Goal: Transaction & Acquisition: Obtain resource

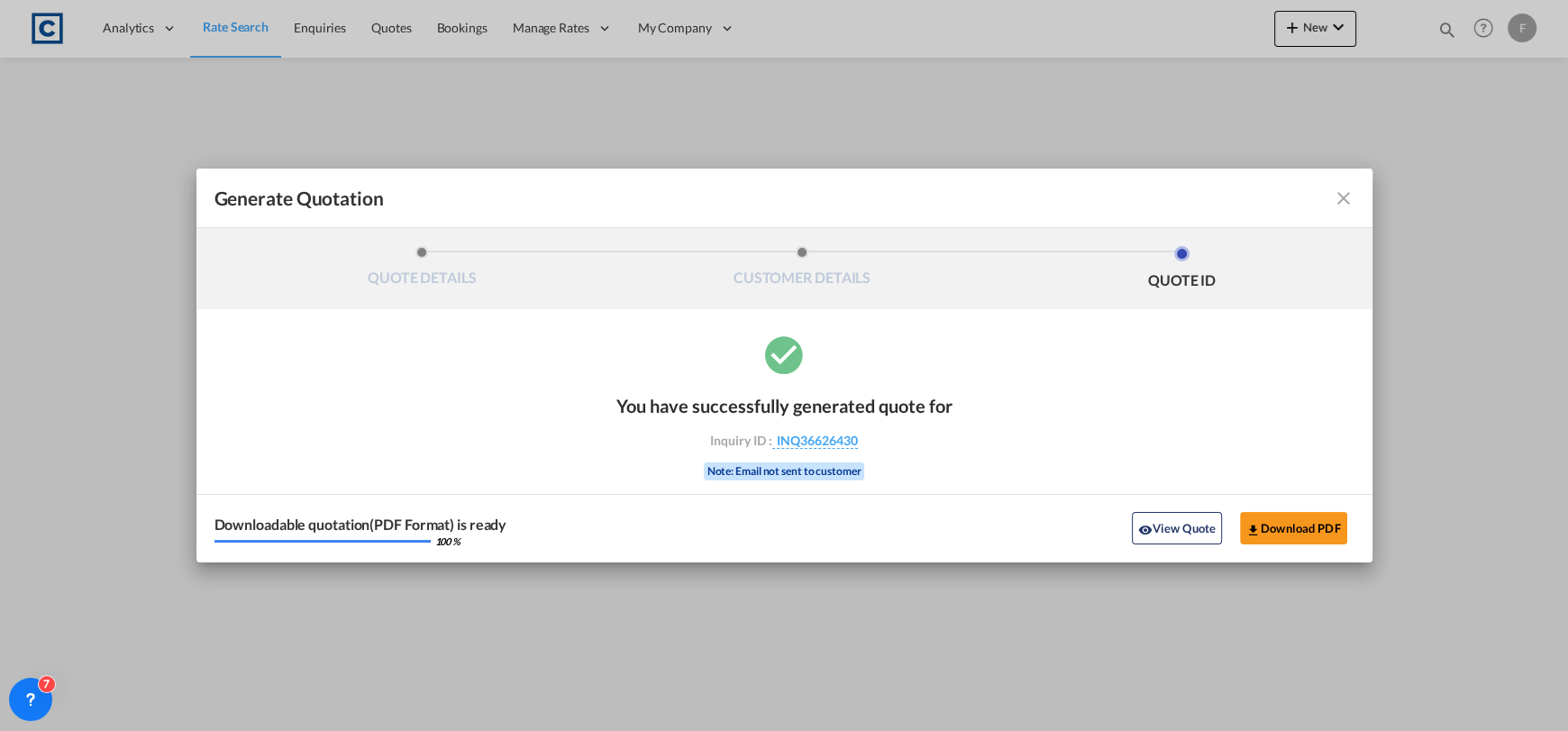
click at [1342, 198] on md-icon "icon-close fg-AAA8AD cursor m-0" at bounding box center [1343, 198] width 21 height 21
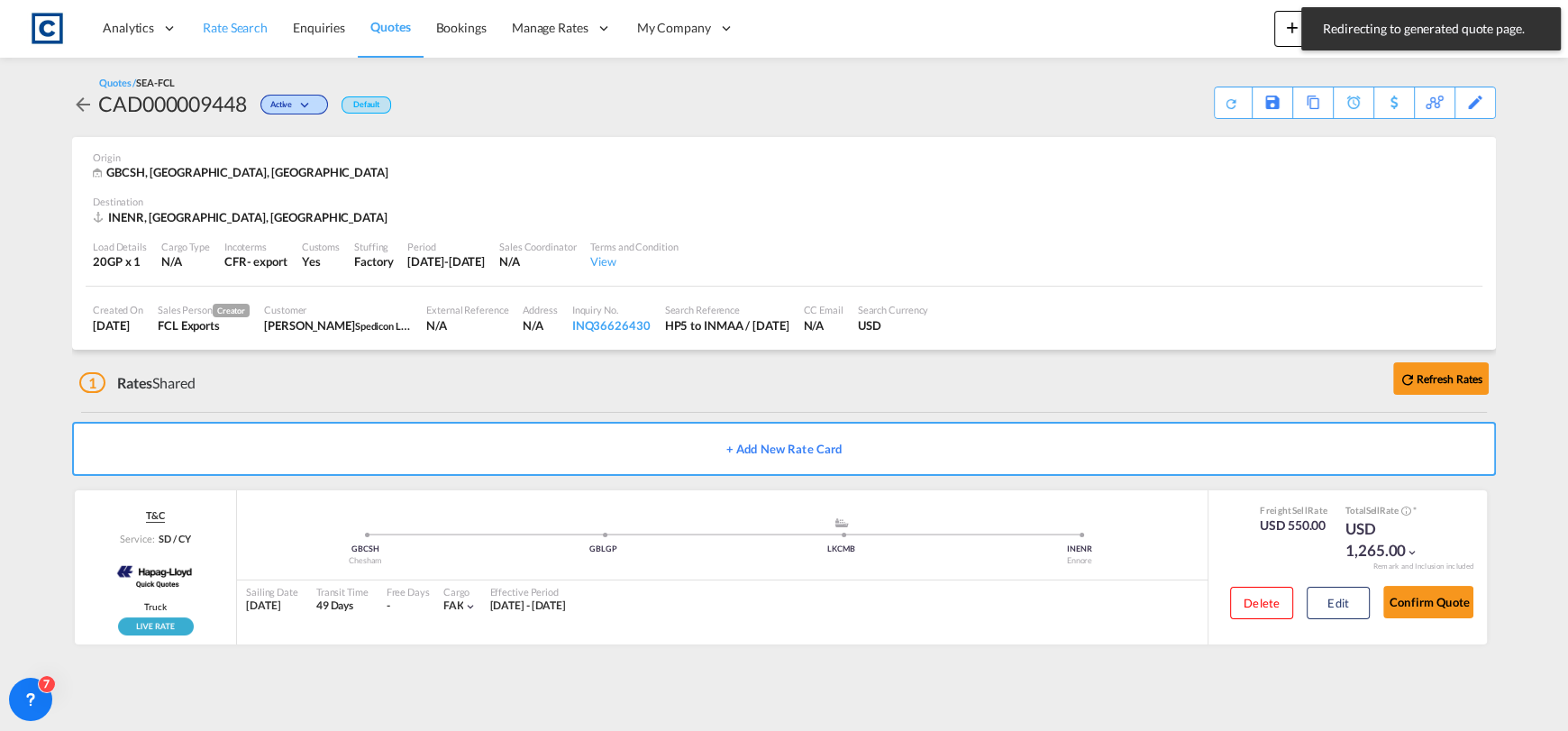
click at [236, 12] on link "Rate Search" at bounding box center [235, 28] width 90 height 58
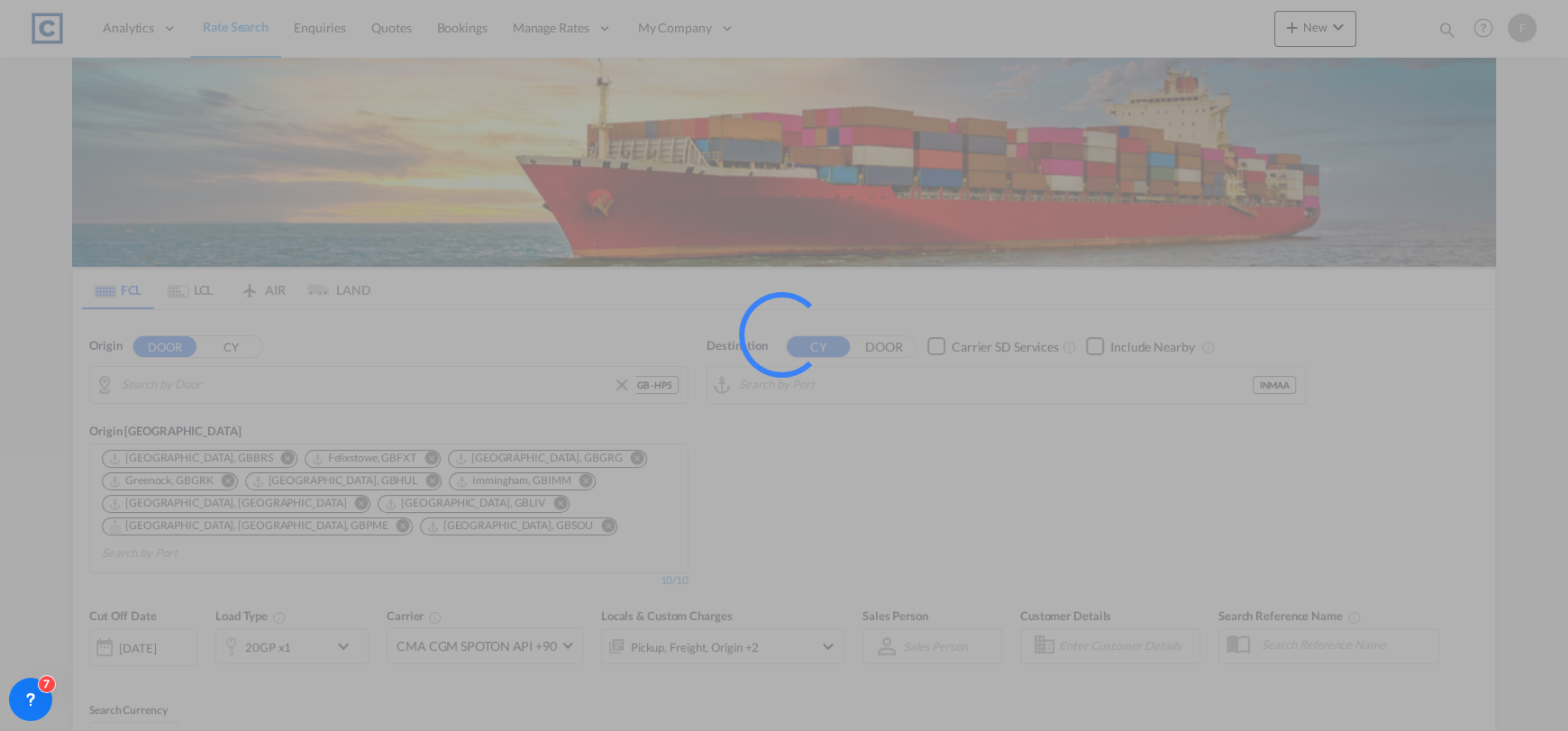
type input "GB-HP5, [GEOGRAPHIC_DATA]"
type input "[GEOGRAPHIC_DATA] (ex [GEOGRAPHIC_DATA]), INMAA"
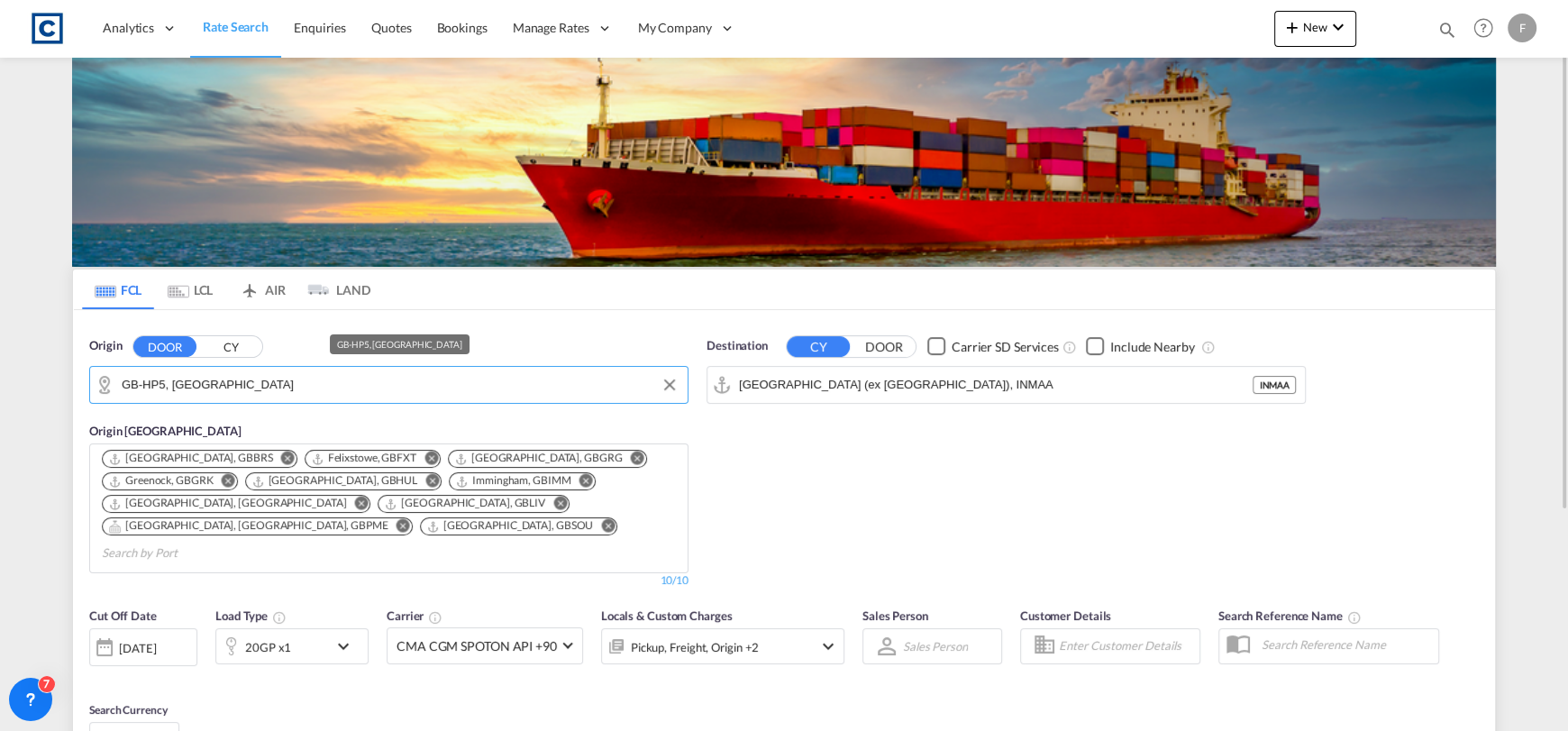
click at [287, 376] on input "GB-HP5, [GEOGRAPHIC_DATA]" at bounding box center [400, 384] width 557 height 27
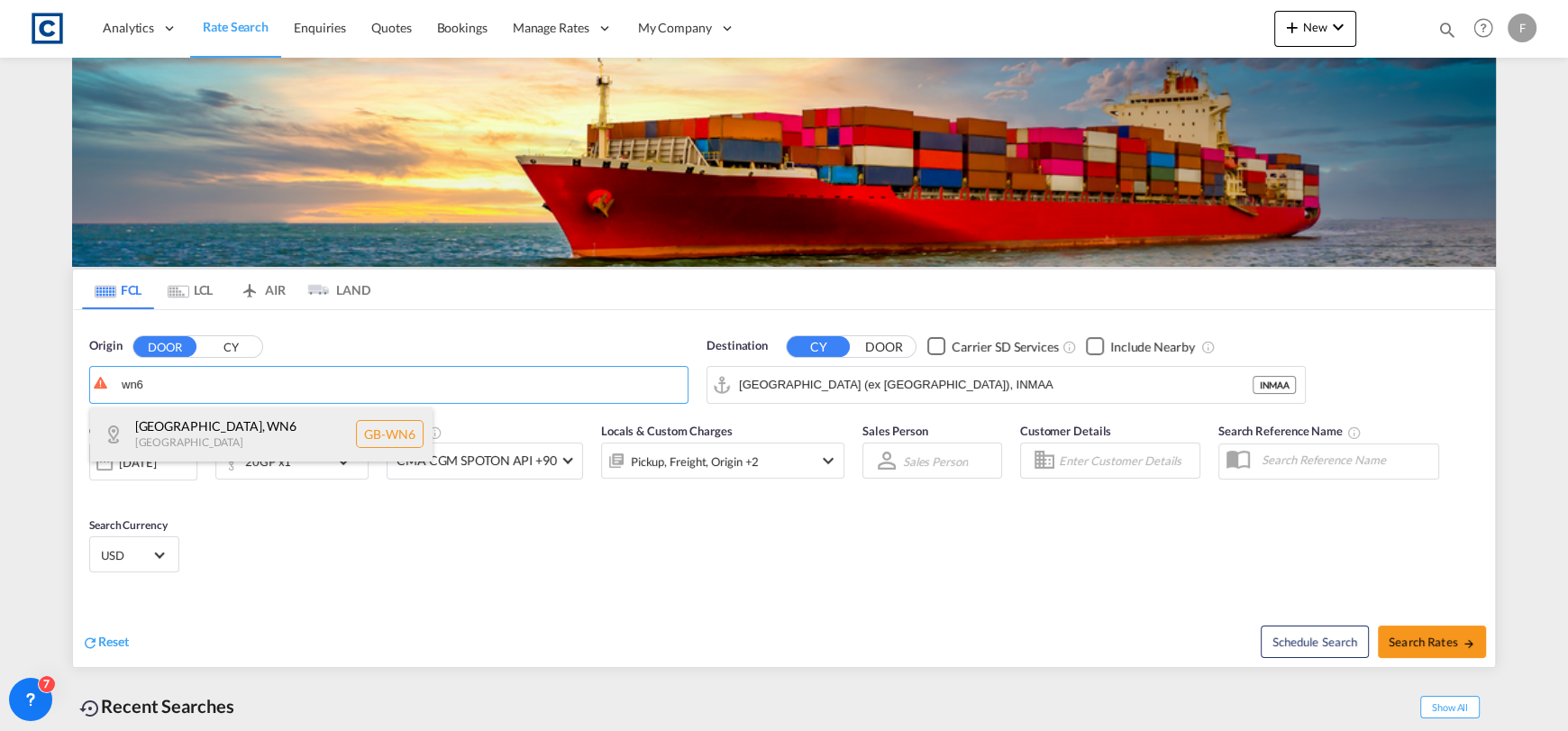
click at [297, 417] on div "[GEOGRAPHIC_DATA] , WN6 [GEOGRAPHIC_DATA] [GEOGRAPHIC_DATA]-WN6" at bounding box center [261, 434] width 342 height 54
type input "GB-WN6, [GEOGRAPHIC_DATA]"
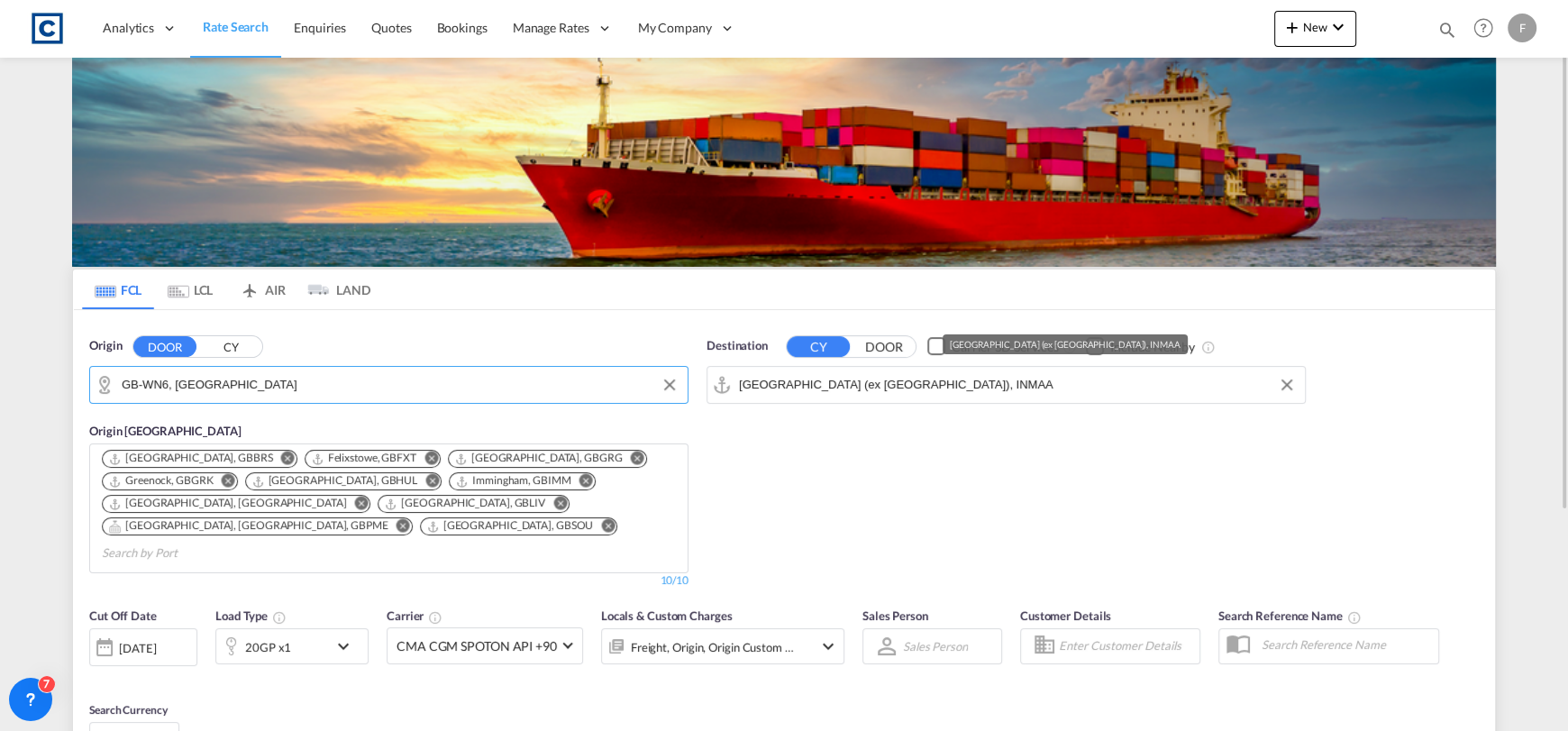
click at [956, 391] on input "[GEOGRAPHIC_DATA] (ex [GEOGRAPHIC_DATA]), INMAA" at bounding box center [1017, 384] width 557 height 27
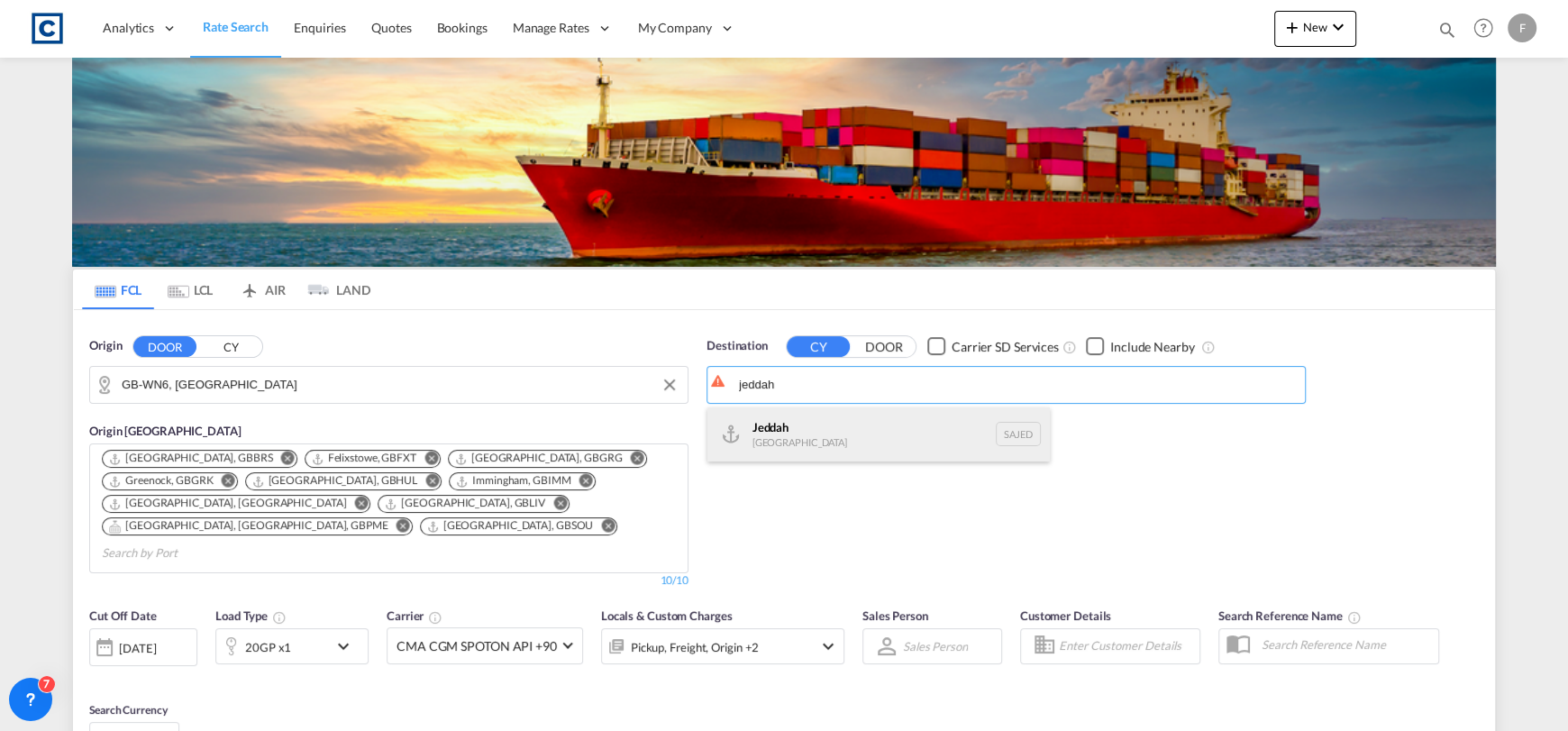
click at [956, 423] on div "Jeddah [GEOGRAPHIC_DATA] SAJED" at bounding box center [878, 434] width 342 height 54
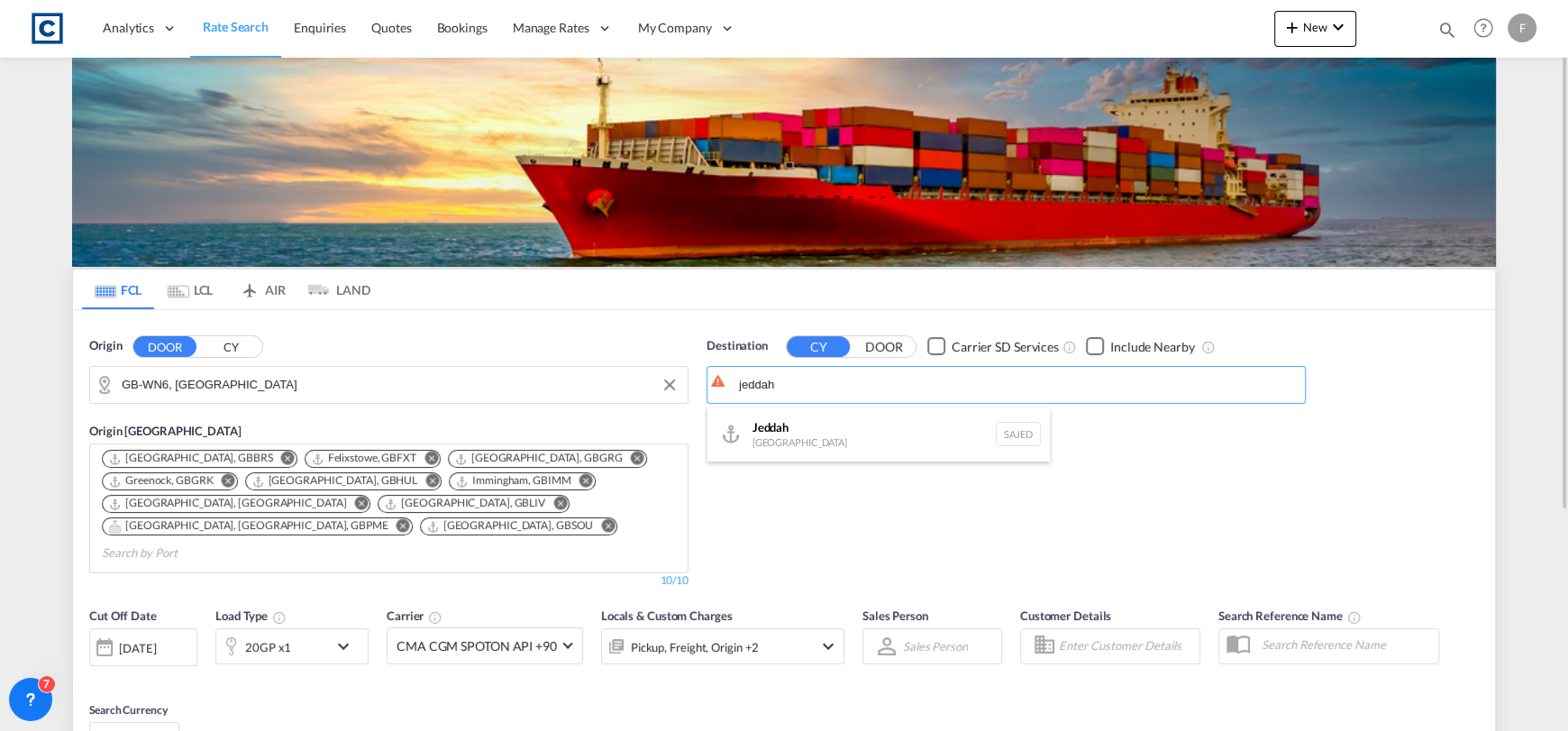
type input "Jeddah, SAJED"
click at [156, 640] on div "[DATE]" at bounding box center [137, 648] width 37 height 16
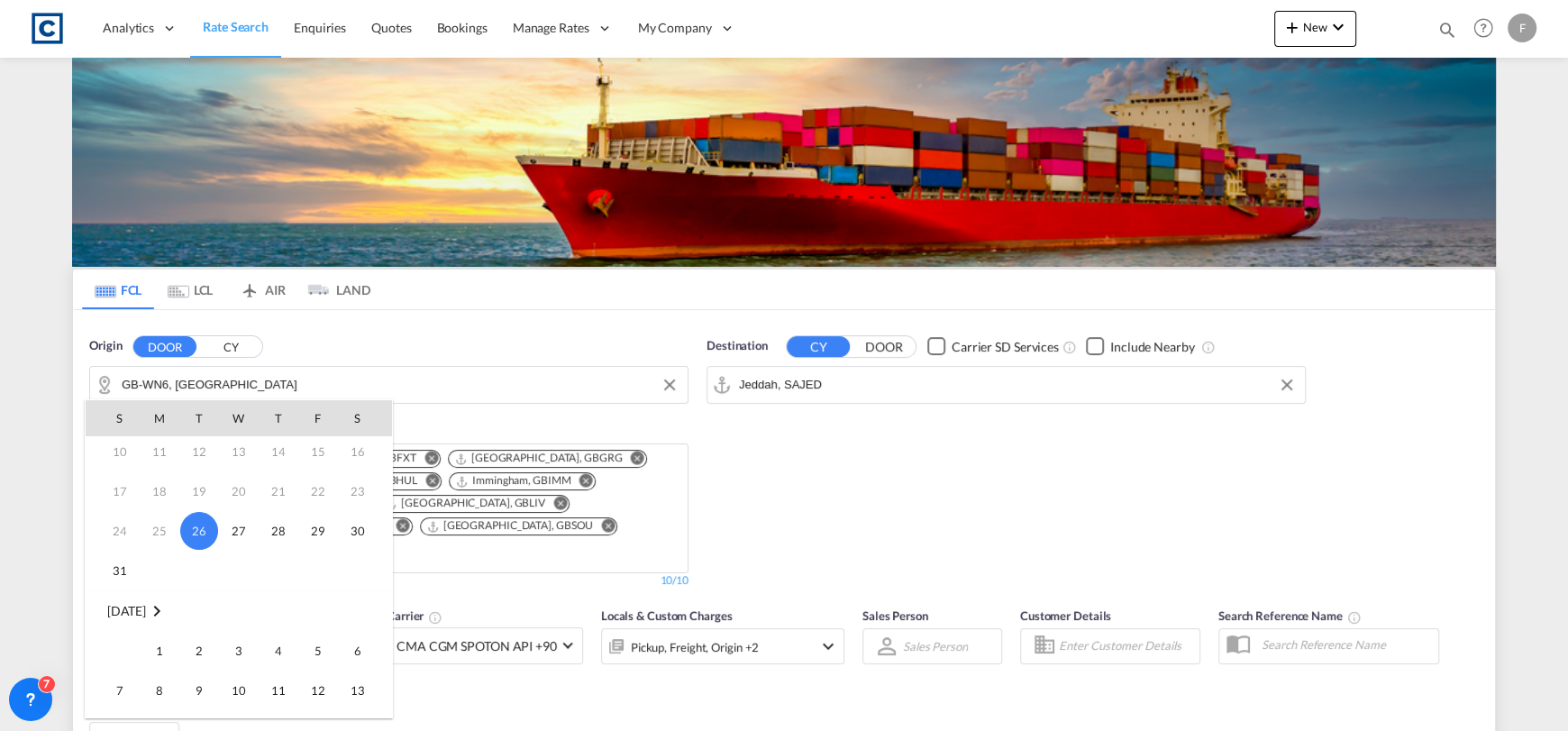
scroll to position [180, 0]
click at [163, 559] on span "1" at bounding box center [159, 555] width 36 height 36
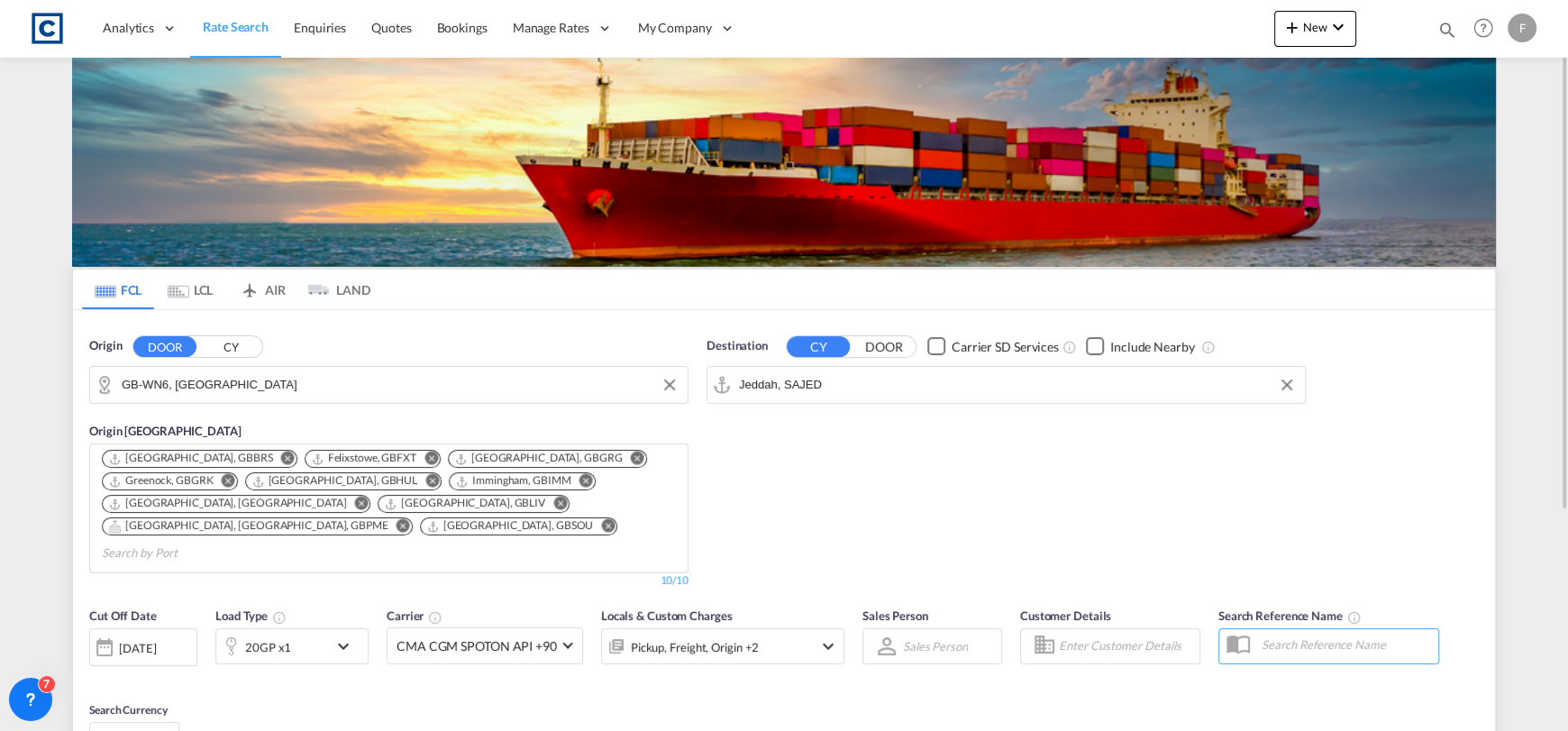
scroll to position [179, 0]
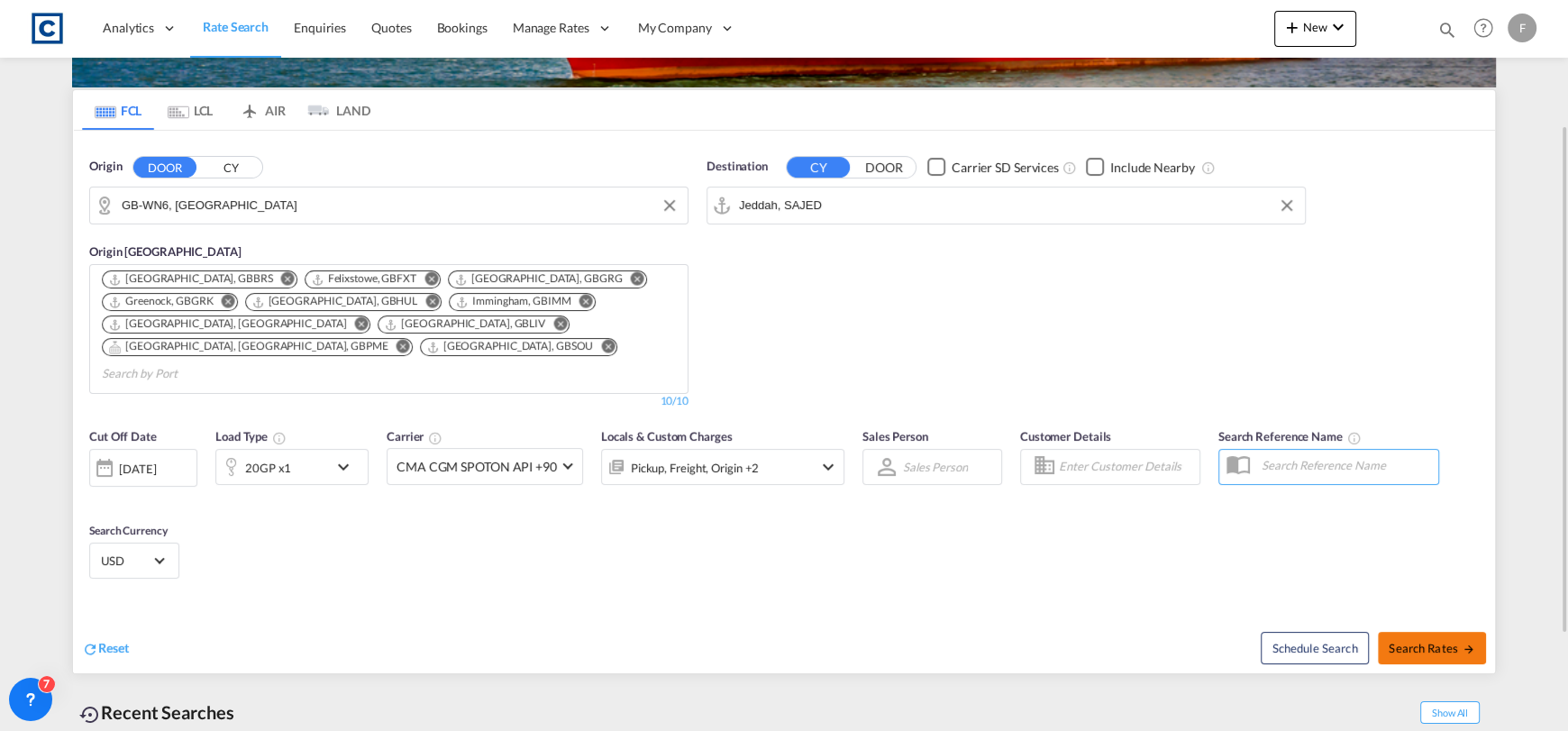
click at [1452, 641] on span "Search Rates" at bounding box center [1431, 648] width 86 height 15
type input "WN6 to SAJED / [DATE]"
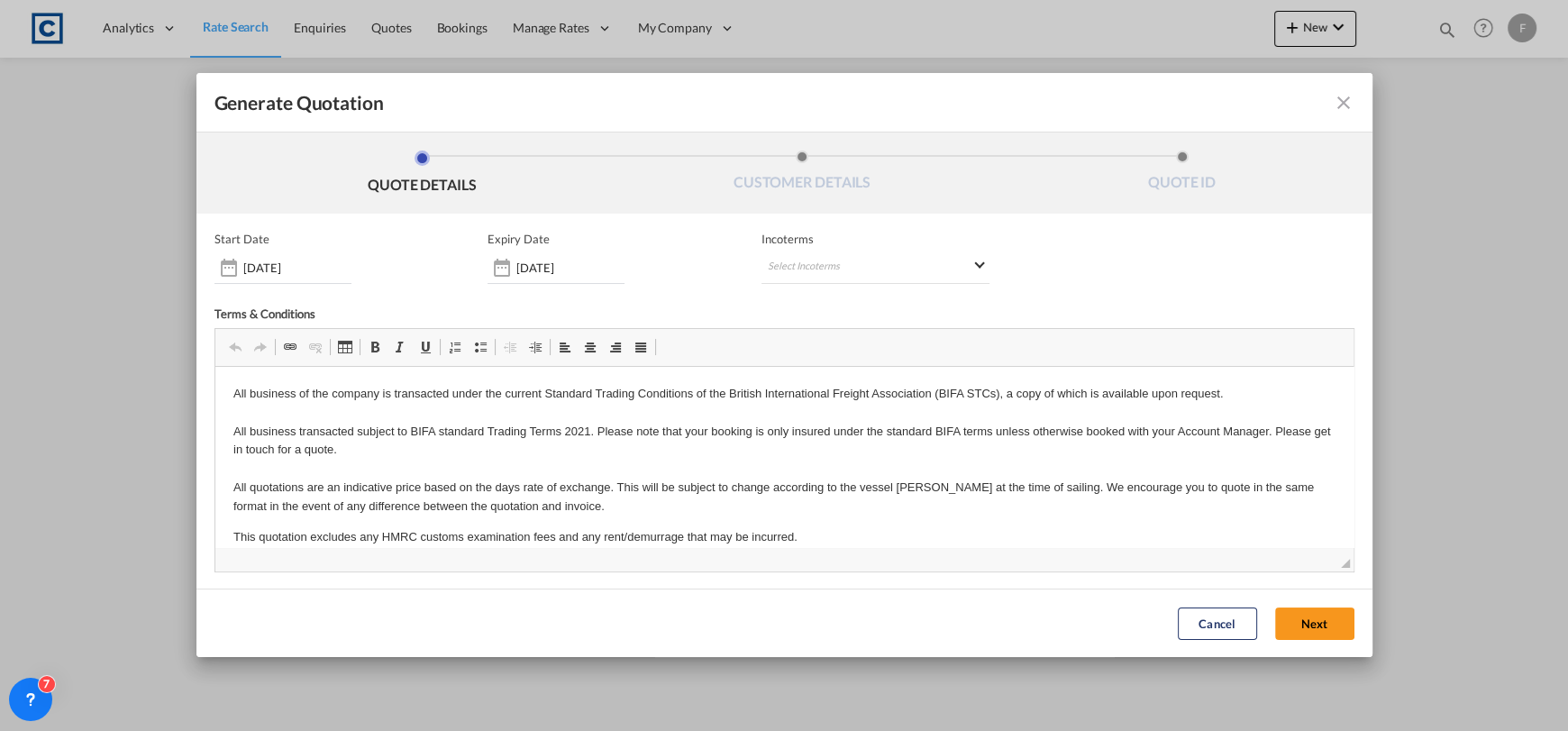
click at [886, 224] on form "Start Date [DATE] Expiry Date [DATE] Incoterms Select Incoterms DDP - export De…" at bounding box center [784, 465] width 1176 height 504
click at [886, 254] on md-select "Select Incoterms DDP - export Delivery Duty Paid DAP - export Delivered at Plac…" at bounding box center [875, 267] width 228 height 32
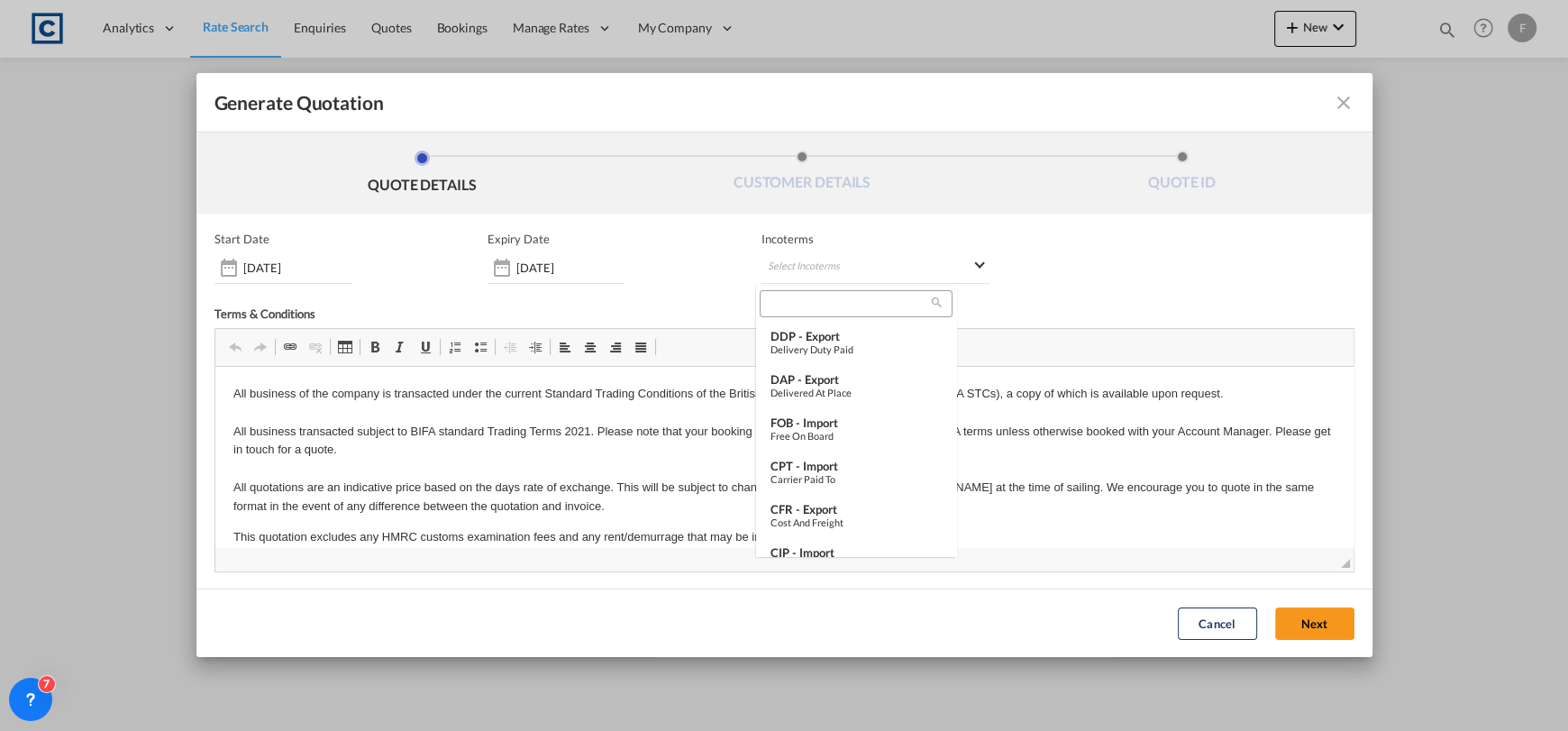
click at [829, 302] on input "search" at bounding box center [848, 303] width 167 height 16
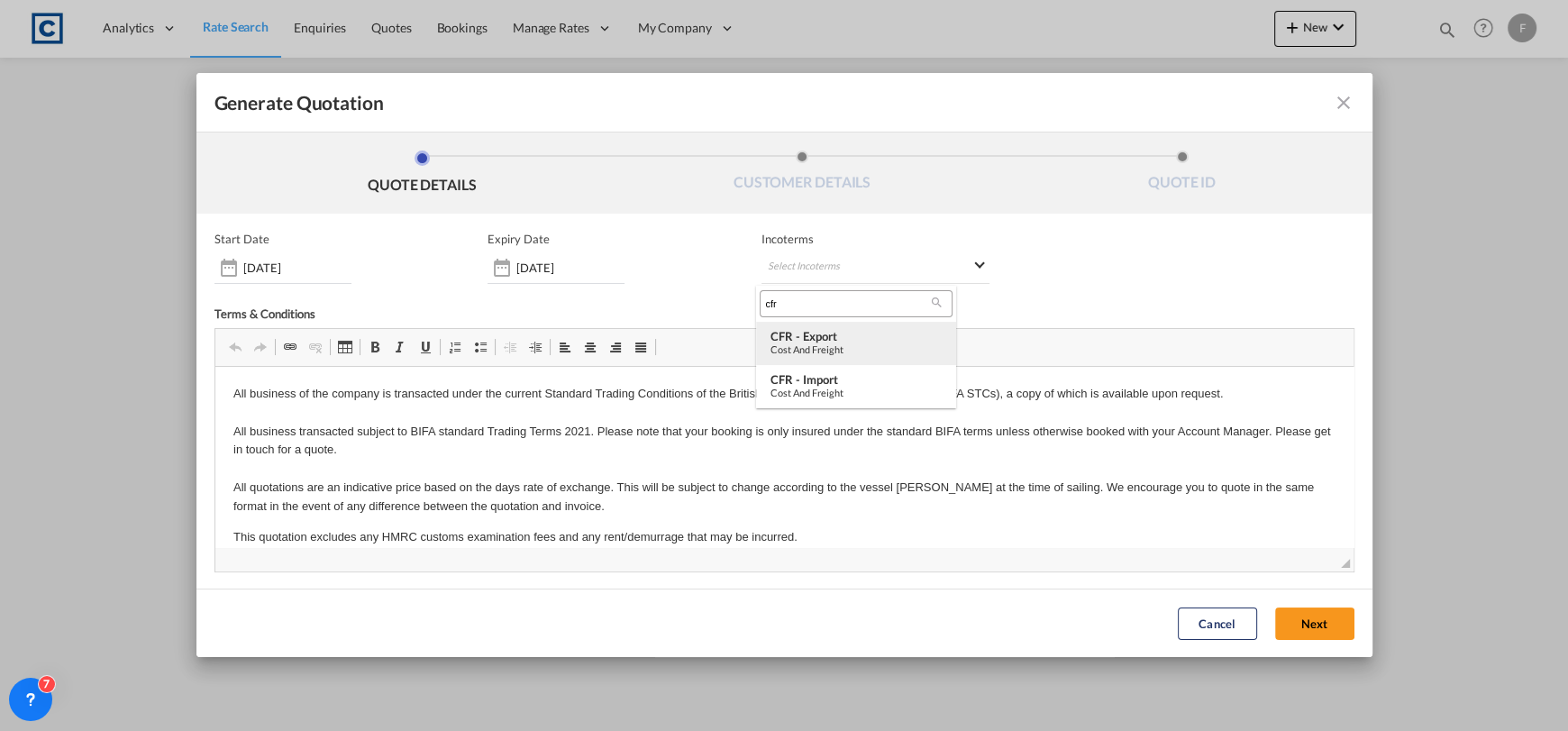
type input "cfr"
click at [830, 338] on div "CFR - export" at bounding box center [856, 337] width 172 height 15
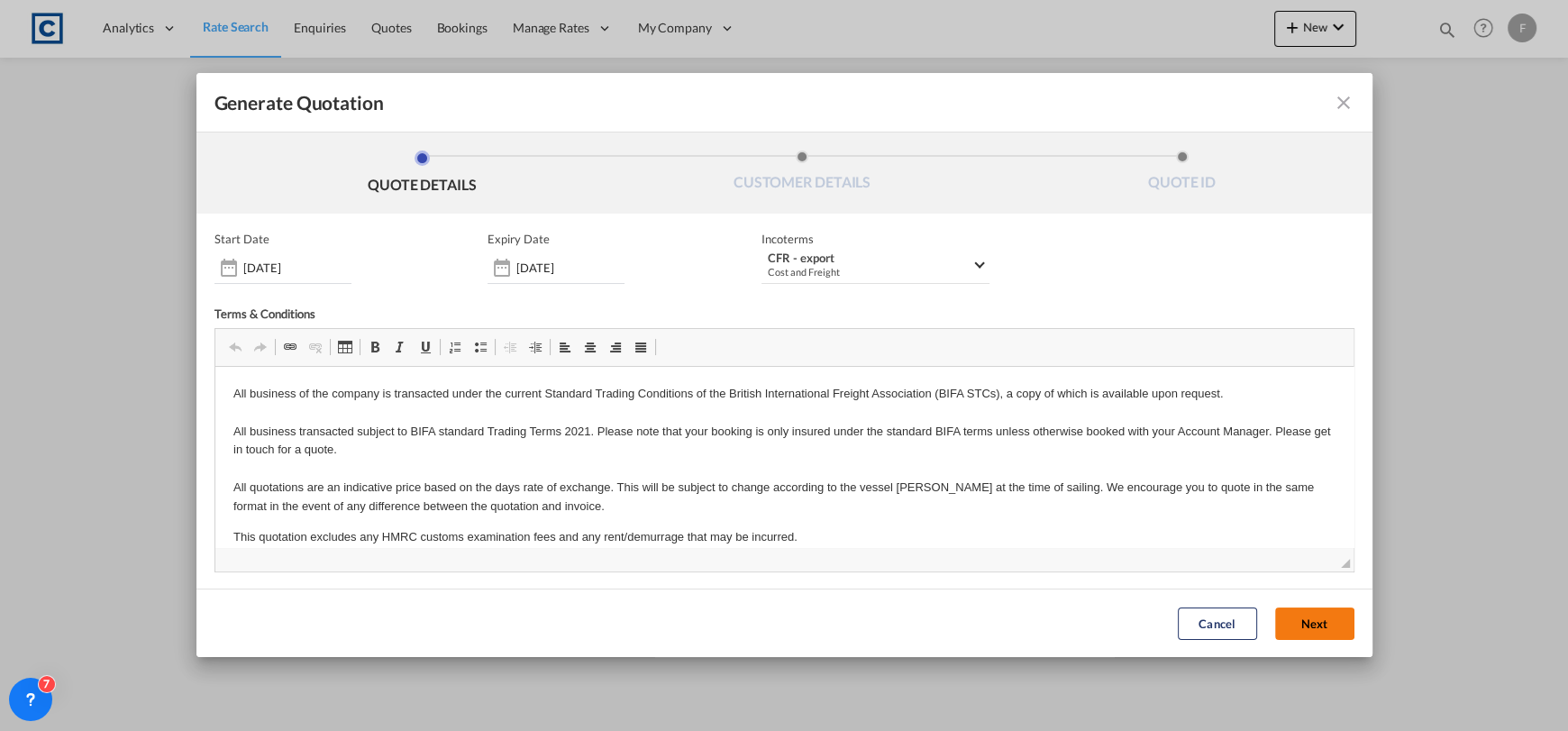
click at [1293, 612] on button "Next" at bounding box center [1315, 623] width 80 height 32
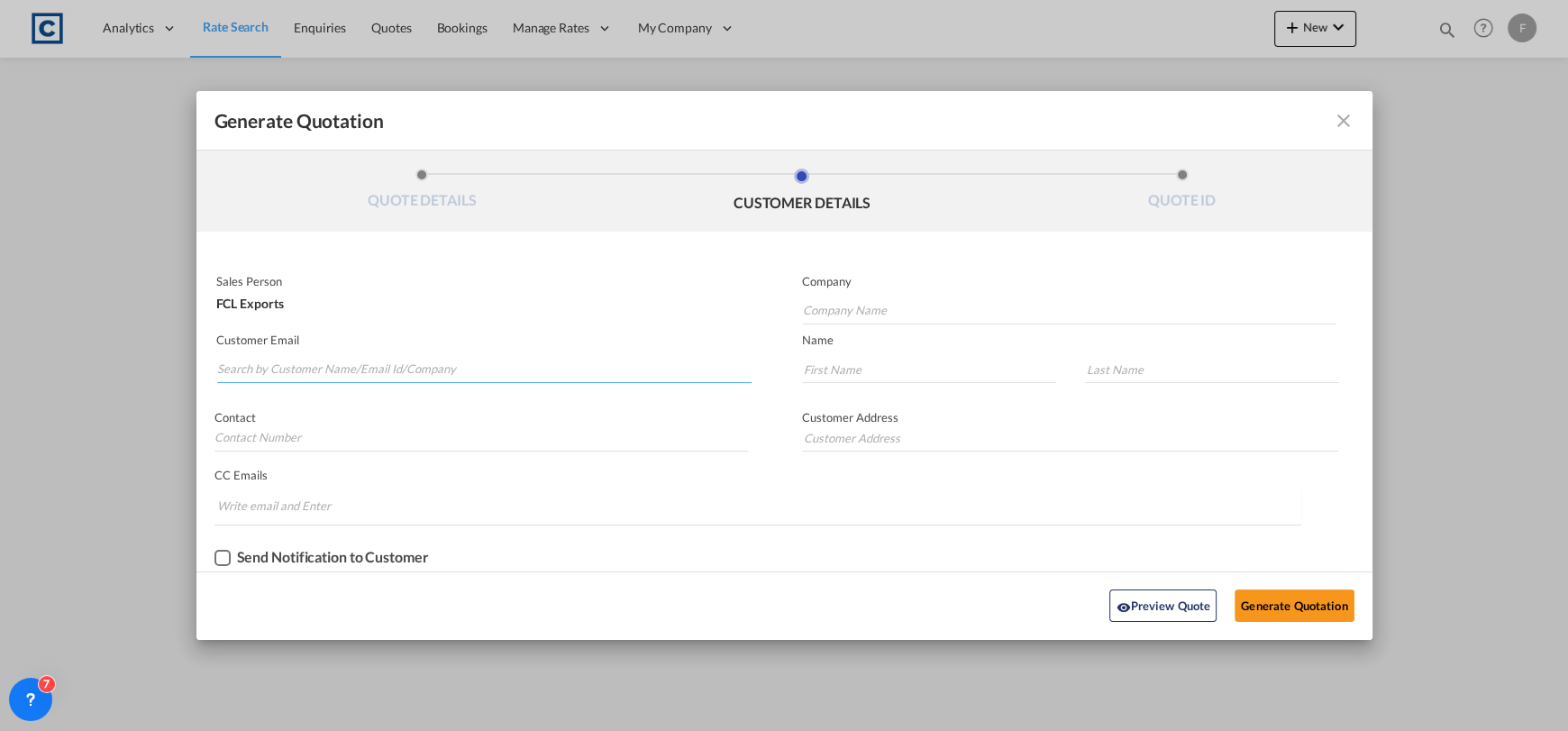
click at [301, 361] on input "Search by Customer Name/Email Id/Company" at bounding box center [484, 369] width 535 height 27
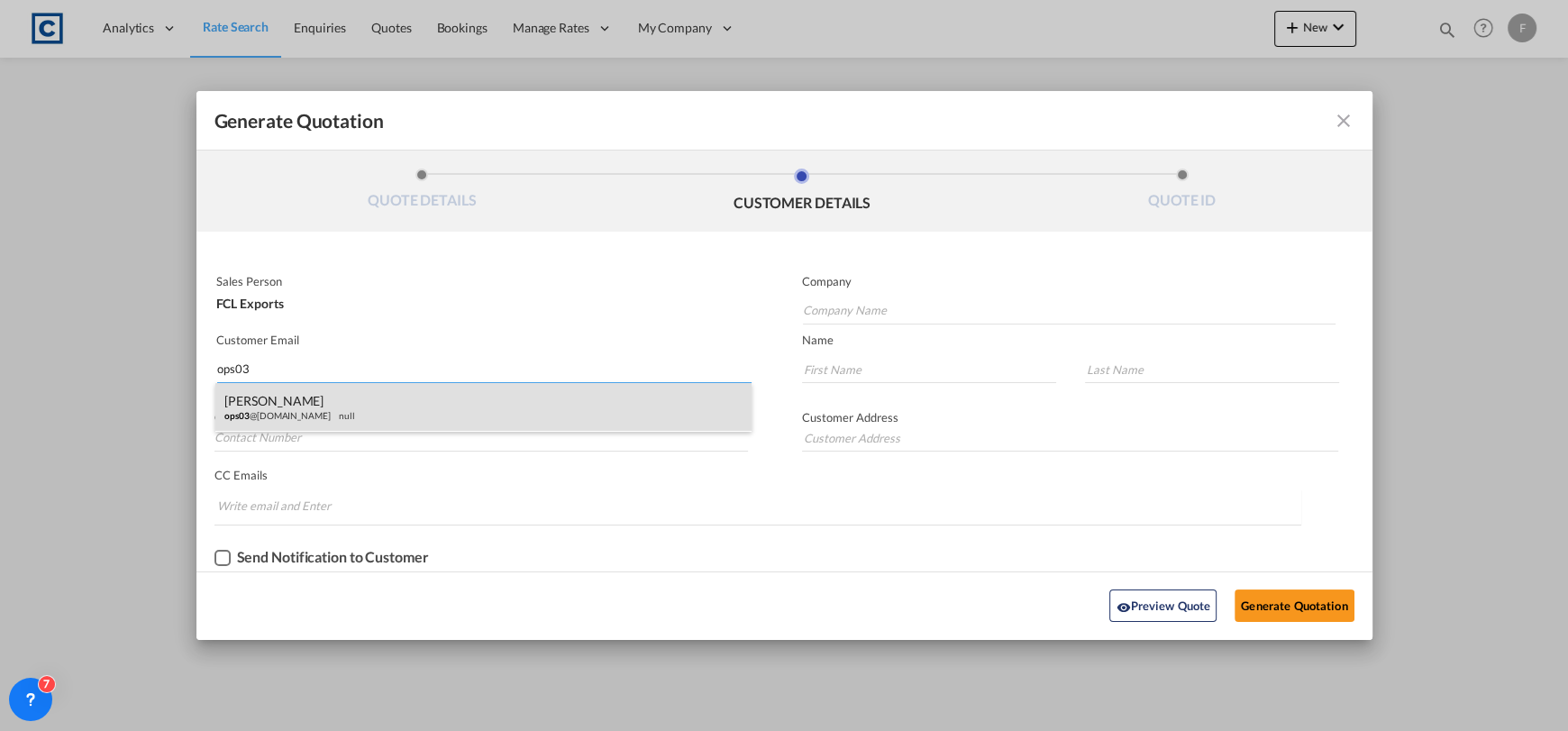
type input "ops03"
click at [294, 417] on div "[PERSON_NAME] ops03 @[DOMAIN_NAME] null" at bounding box center [483, 407] width 536 height 48
type input "Fast Freight Solutions Company"
type input "[EMAIL_ADDRESS][DOMAIN_NAME]"
type input "Taskeen"
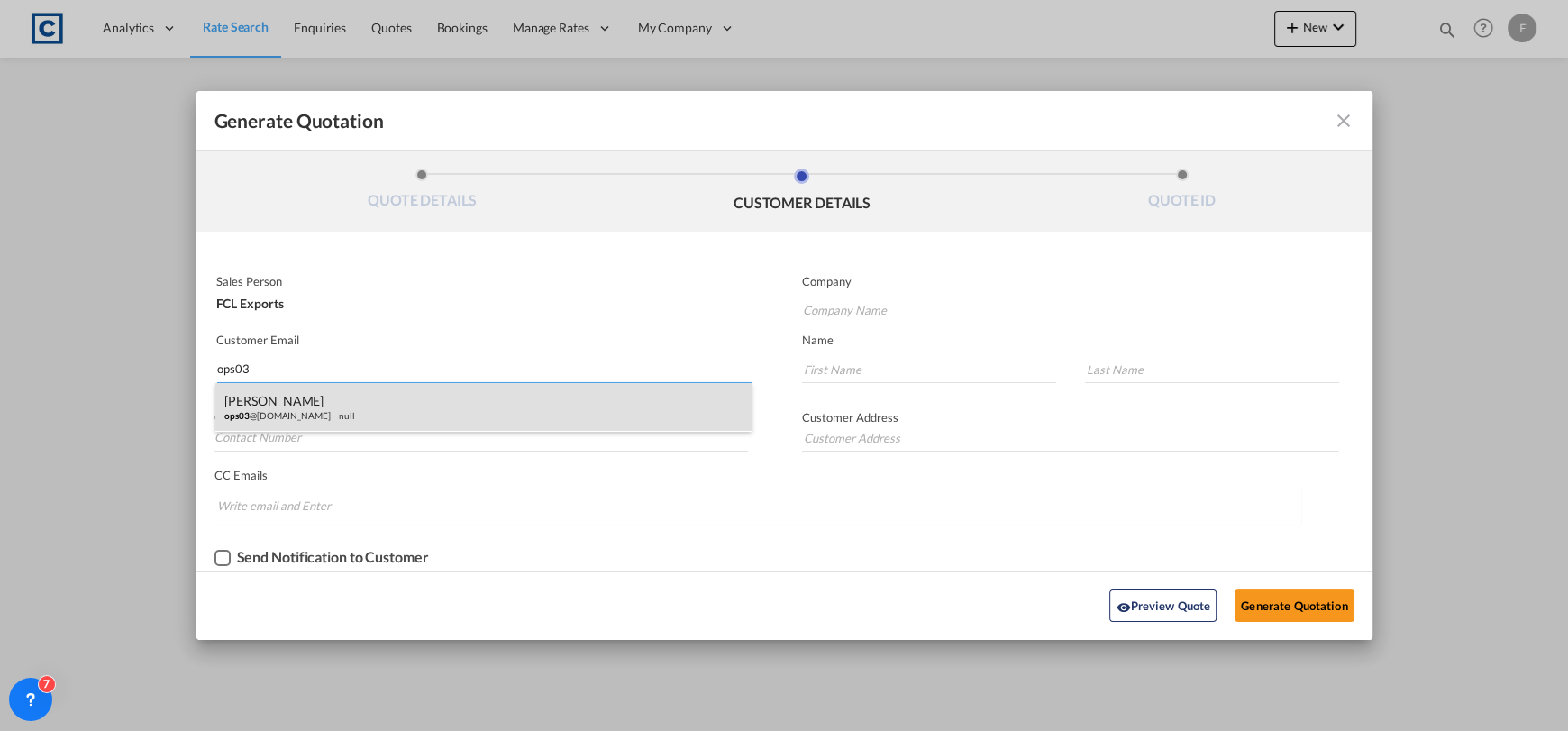
type input "Zehra"
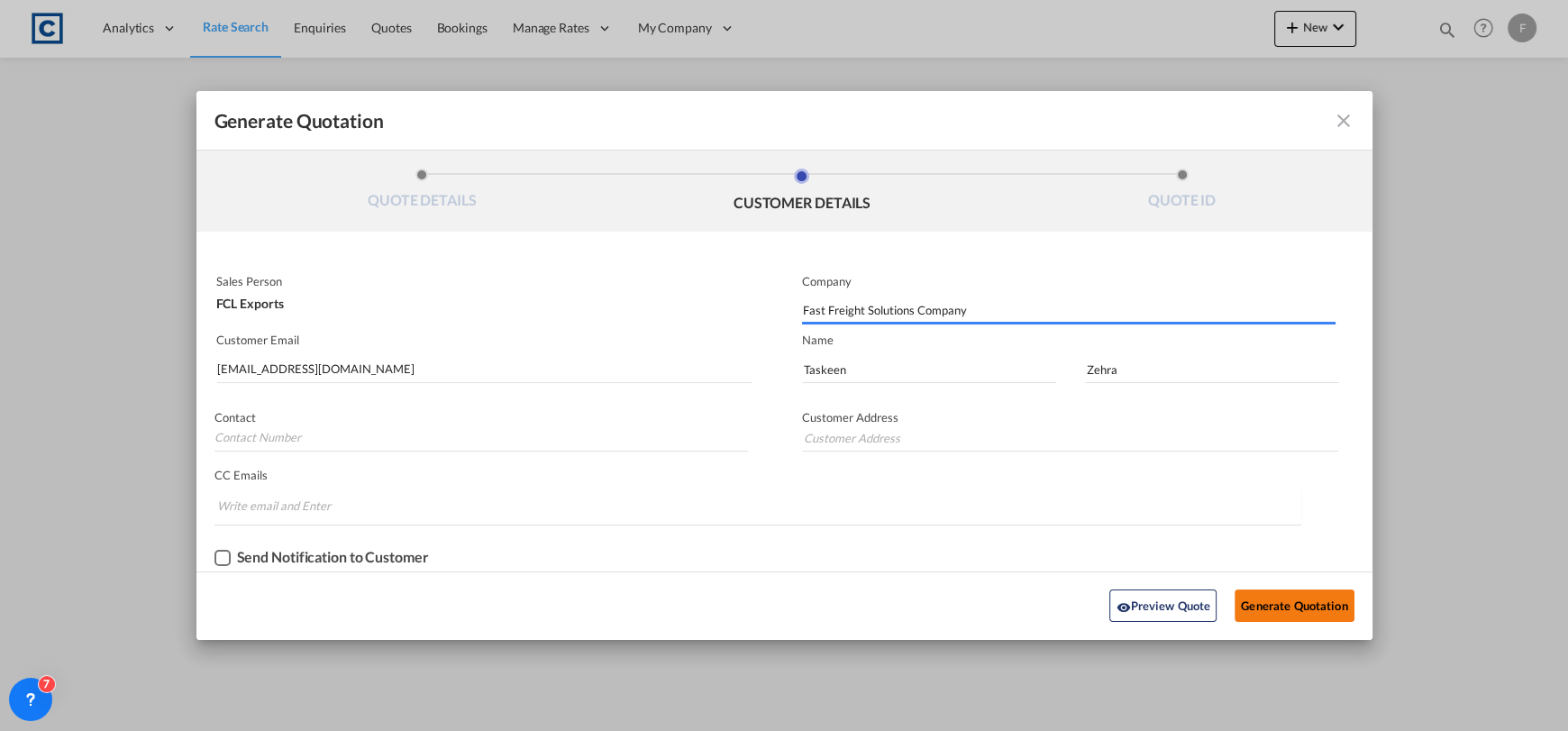
click at [1329, 594] on button "Generate Quotation" at bounding box center [1294, 606] width 119 height 32
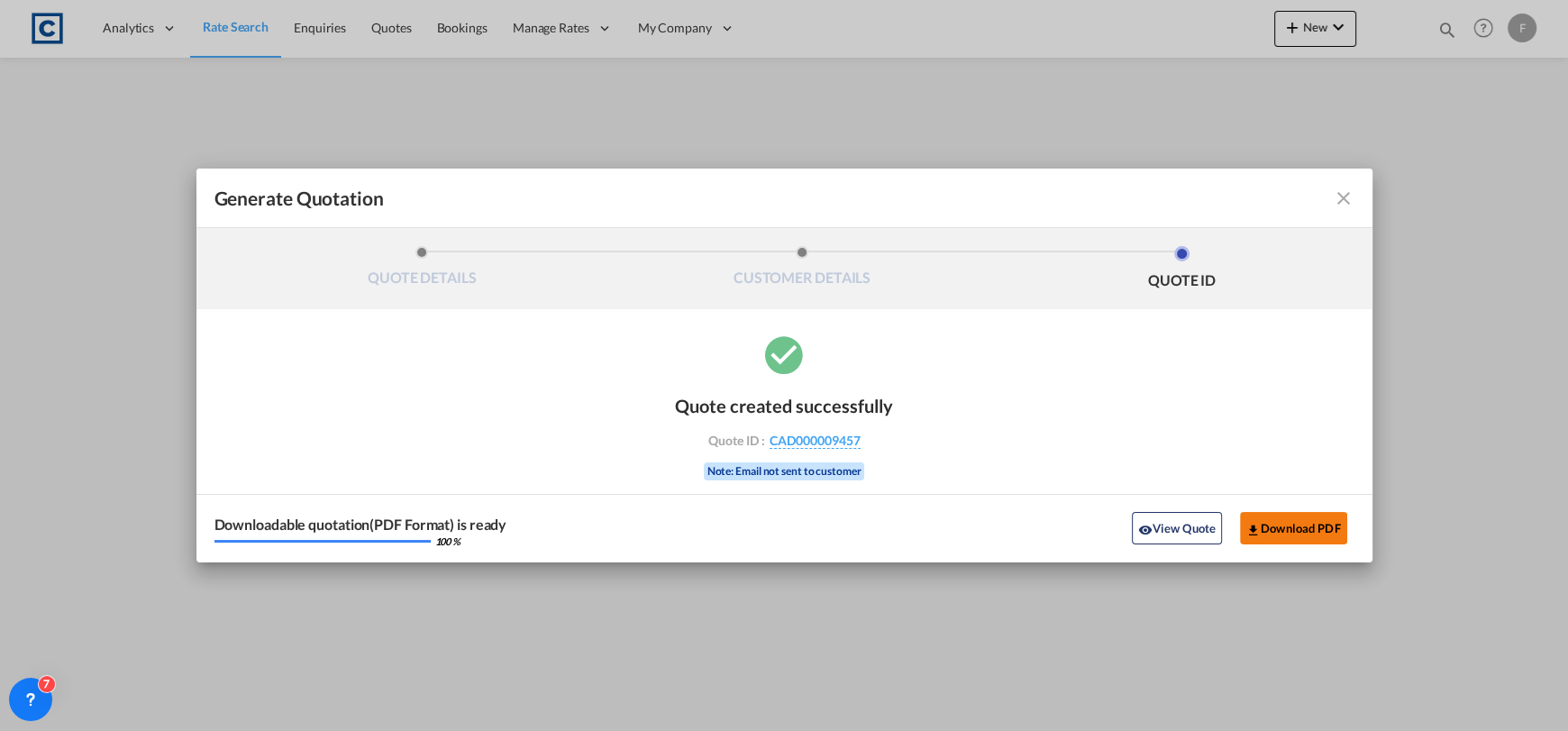
click at [1333, 530] on button "Download PDF" at bounding box center [1294, 528] width 108 height 32
click at [1010, 218] on md-toolbar "Generate Quotation" at bounding box center [784, 199] width 1176 height 59
click at [1334, 194] on md-icon "icon-close fg-AAA8AD cursor m-0" at bounding box center [1343, 198] width 21 height 21
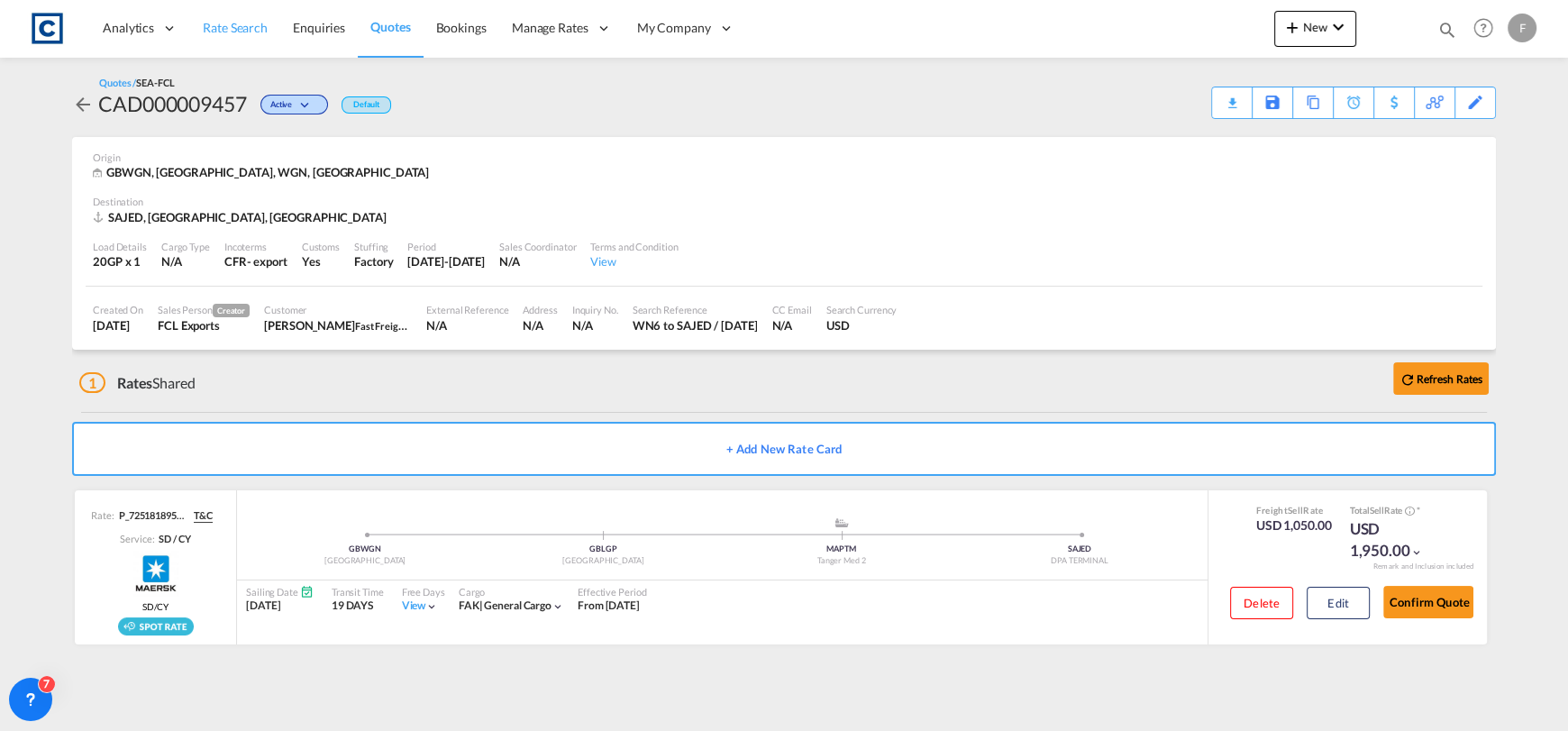
click at [249, 31] on span "Rate Search" at bounding box center [236, 27] width 65 height 16
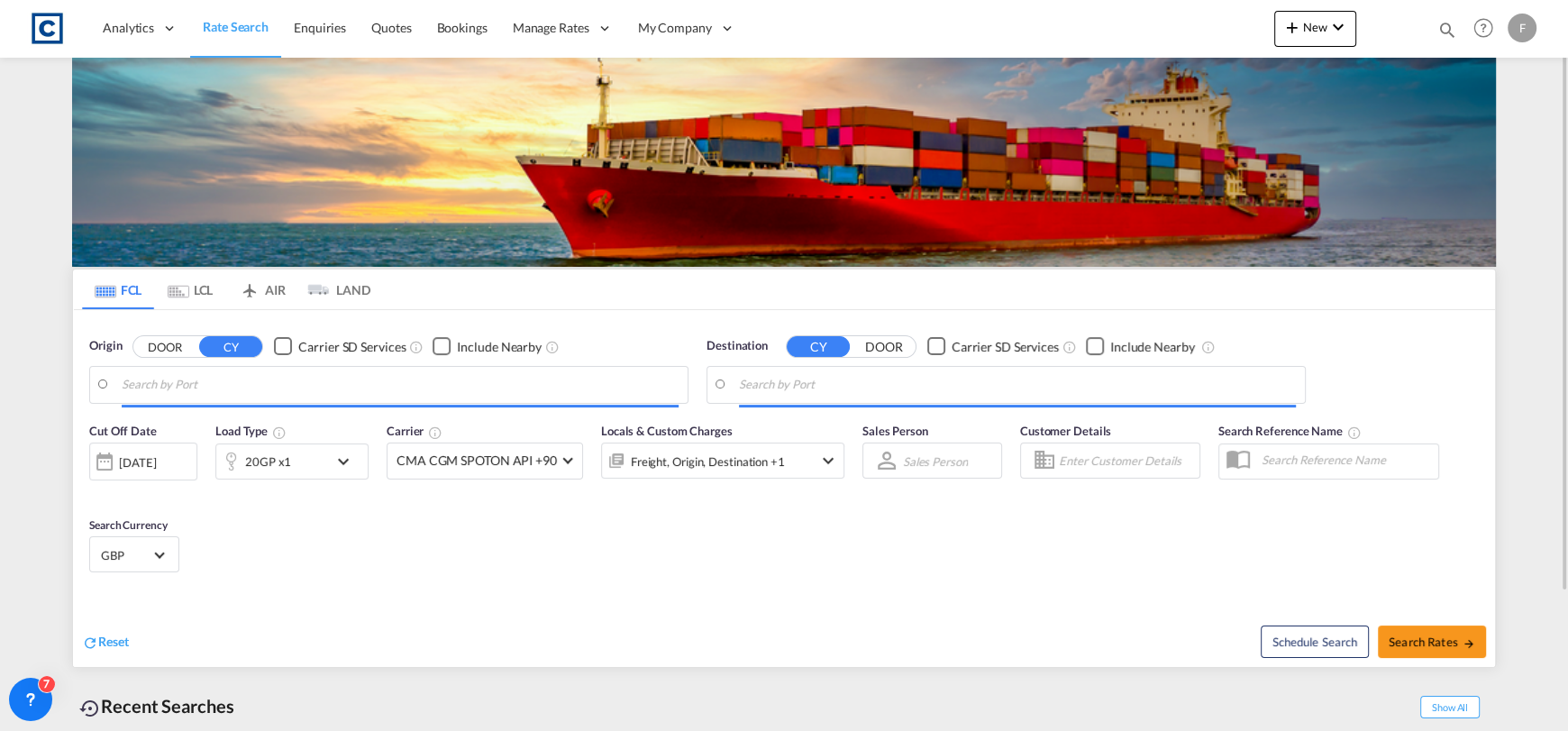
click at [278, 384] on body "Analytics Reports Dashboard Rate Search Enquiries Quotes Bookings" at bounding box center [784, 366] width 1568 height 731
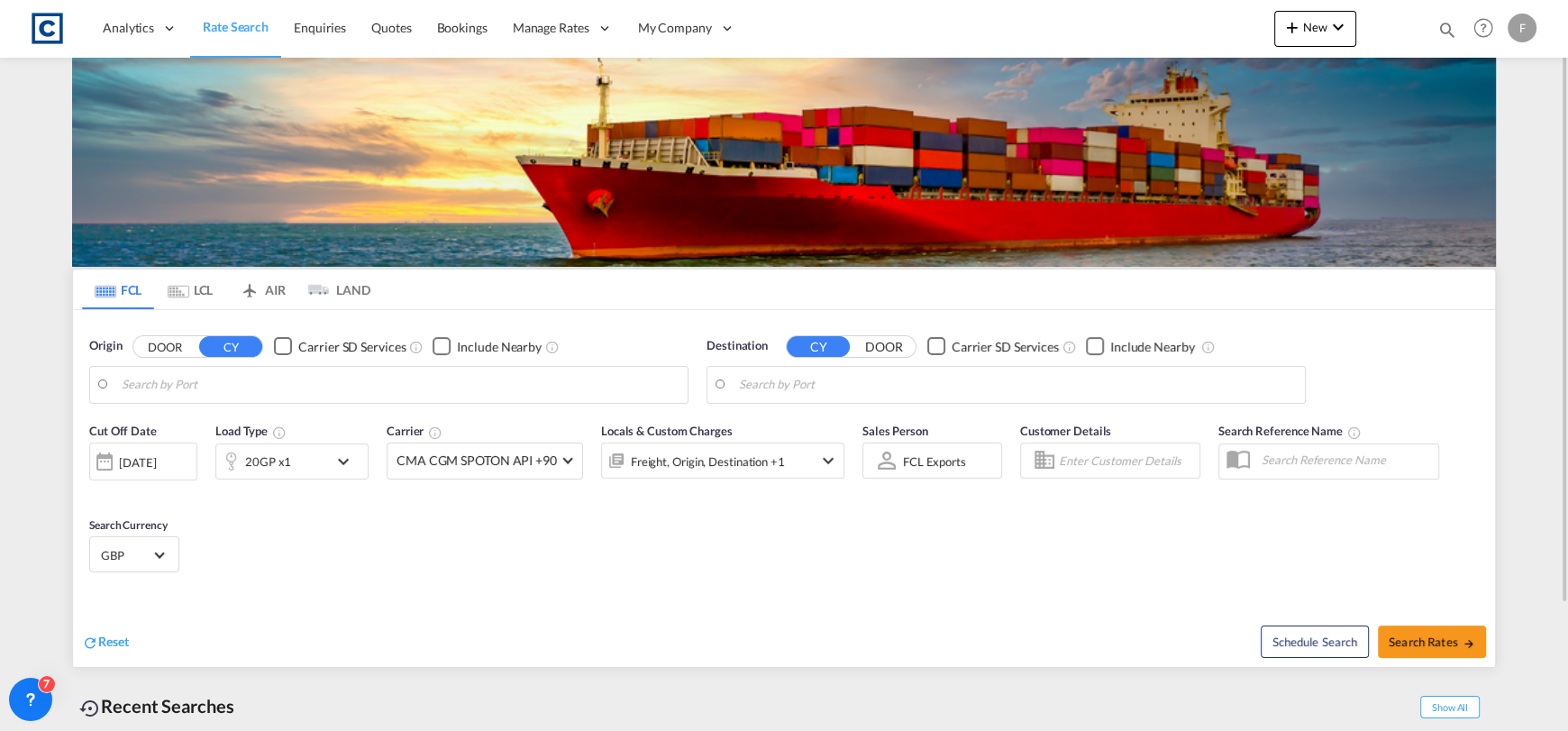
click at [179, 342] on button "DOOR" at bounding box center [165, 346] width 63 height 20
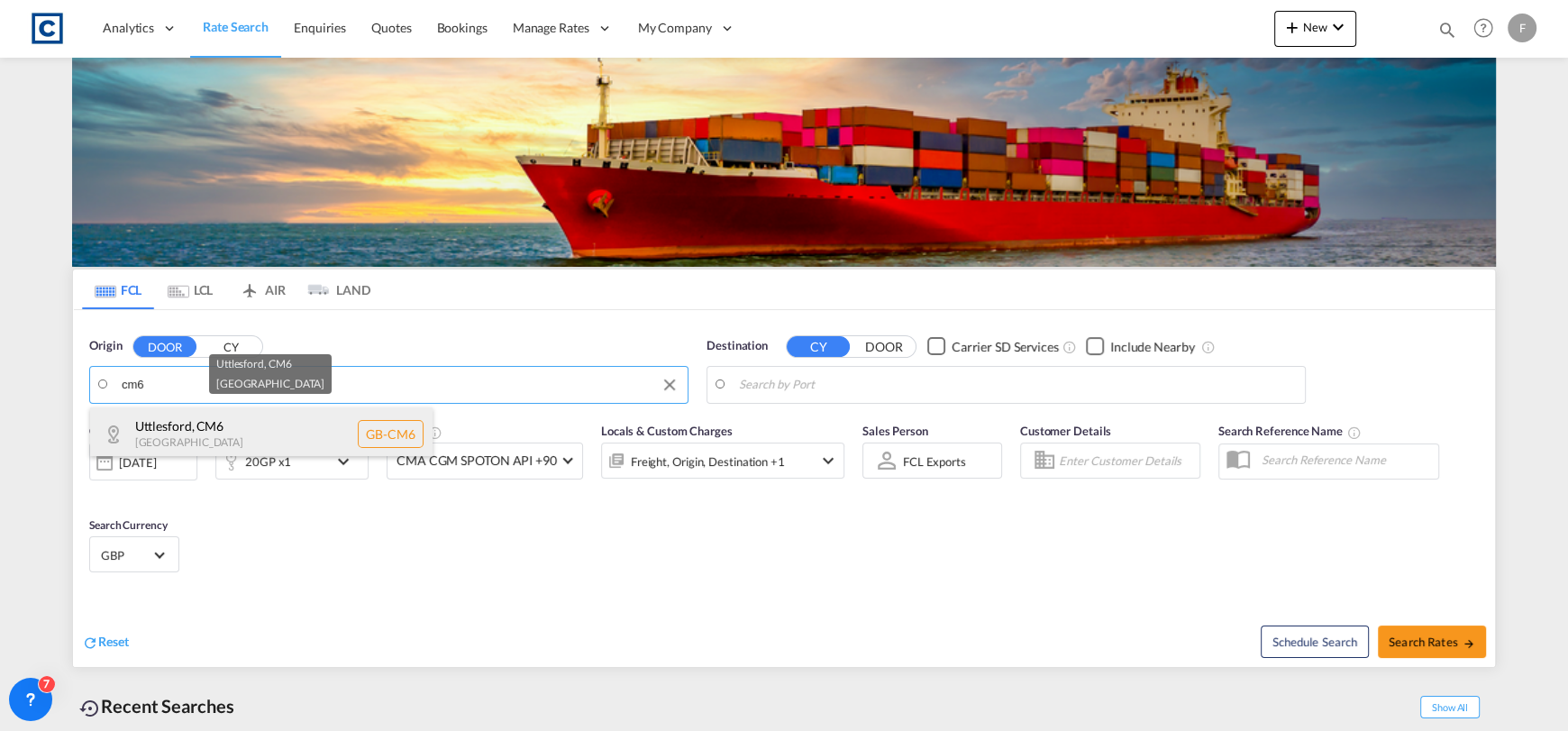
click at [343, 417] on div "Uttlesford , CM6 [GEOGRAPHIC_DATA] [GEOGRAPHIC_DATA]-CM6" at bounding box center [261, 434] width 342 height 54
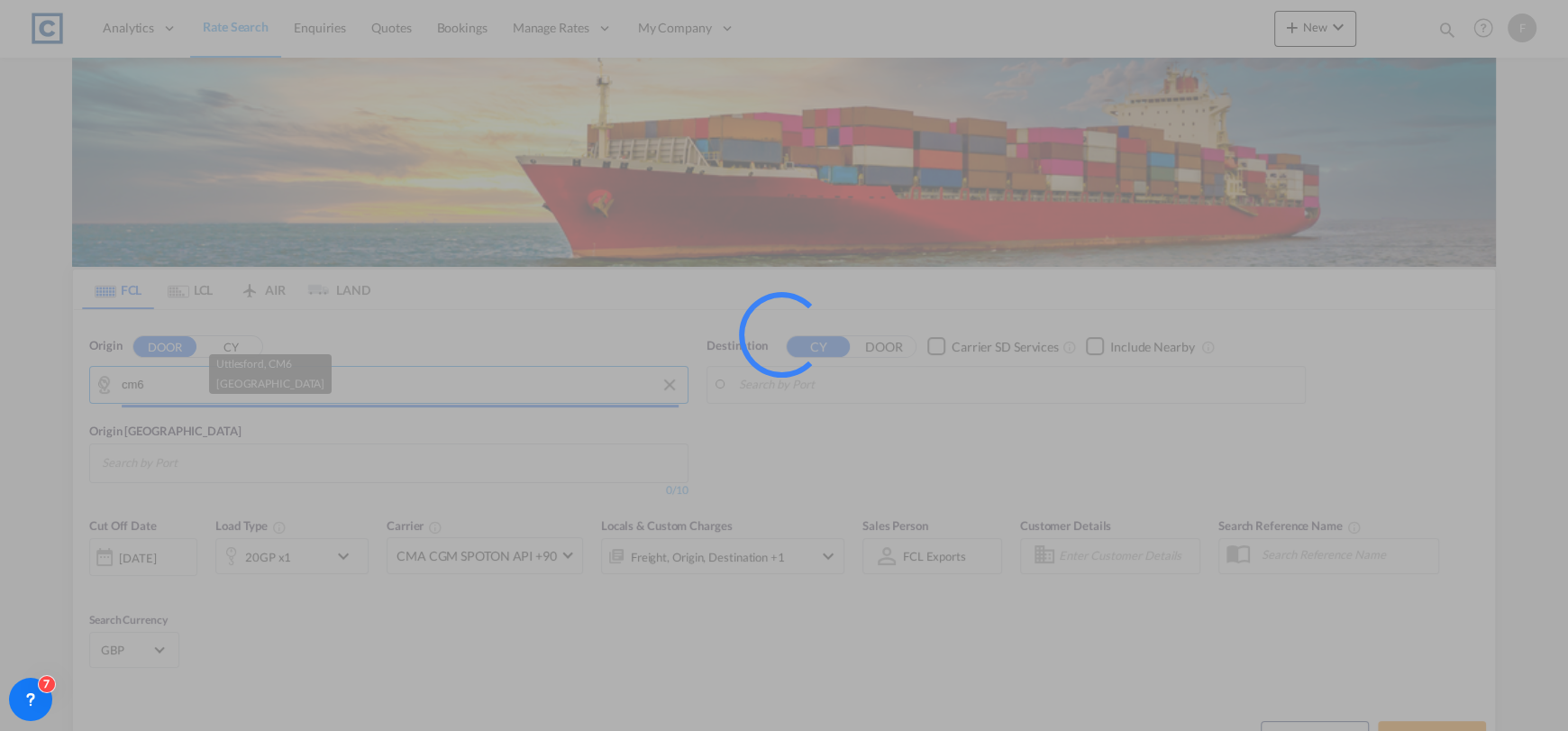
type input "GB-CM6, [GEOGRAPHIC_DATA]"
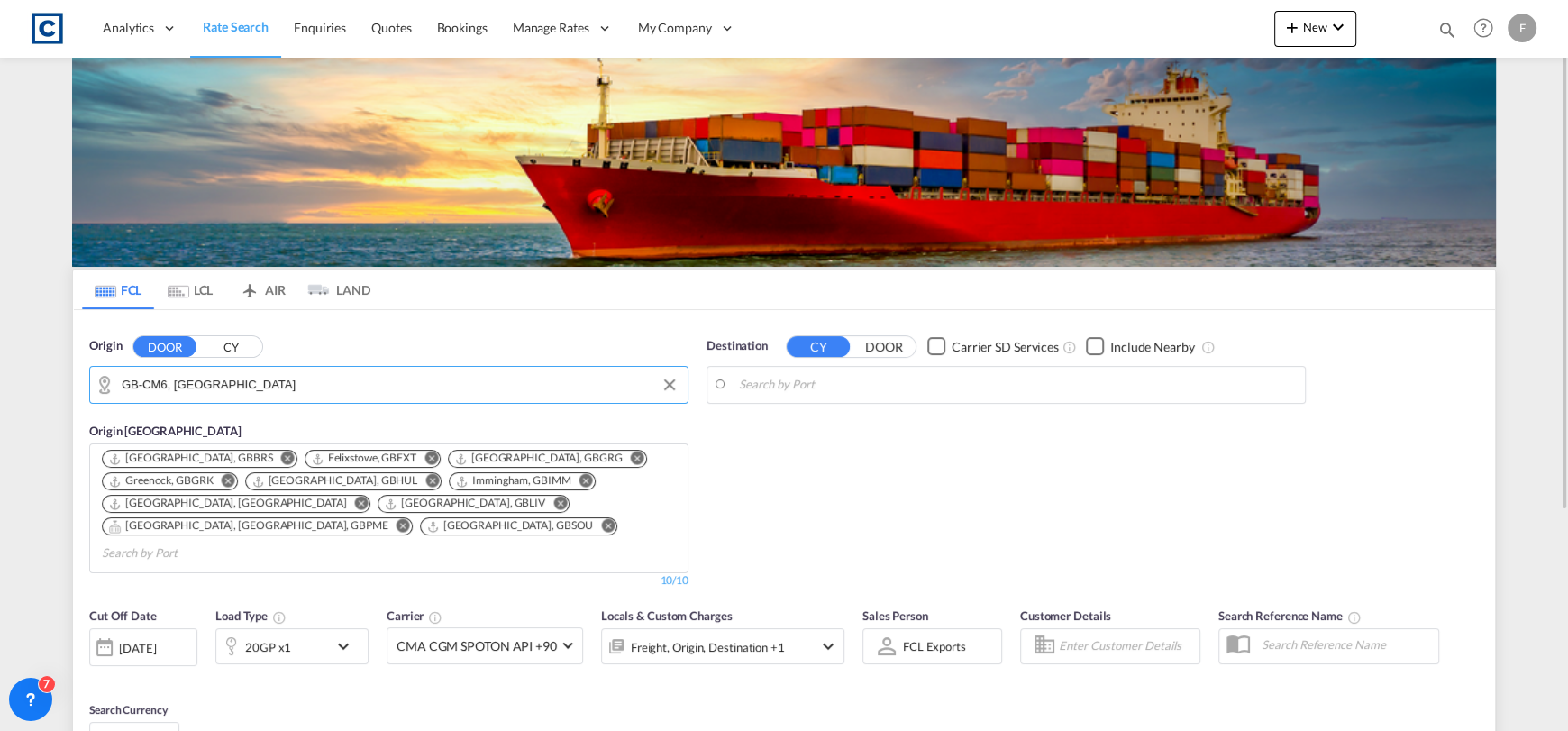
click at [804, 382] on body "Analytics Reports Dashboard Rate Search Enquiries Quotes Bookings" at bounding box center [784, 366] width 1568 height 731
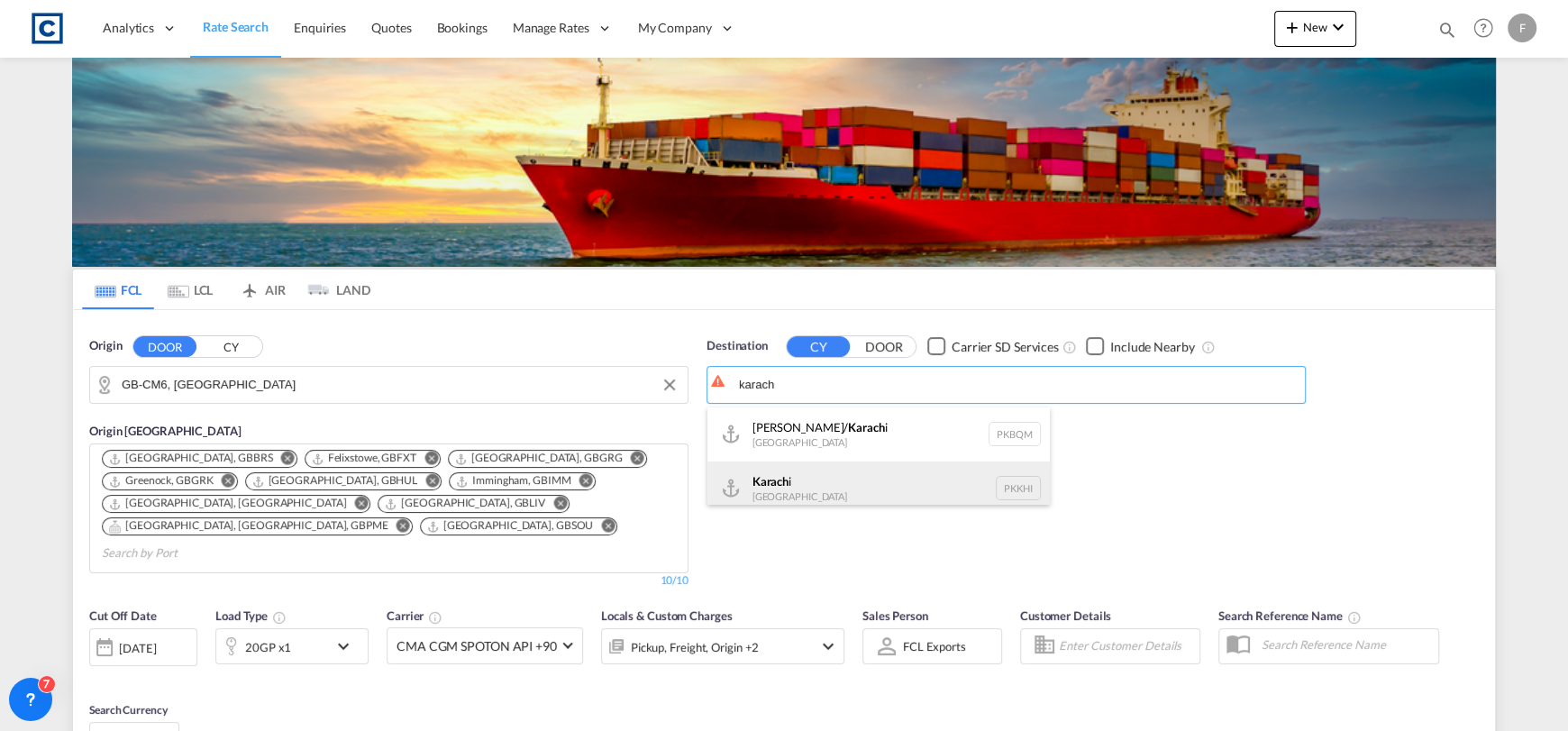
click at [836, 489] on div "Karach i [GEOGRAPHIC_DATA] PKKHI" at bounding box center [878, 489] width 342 height 54
type input "[GEOGRAPHIC_DATA], PKKHI"
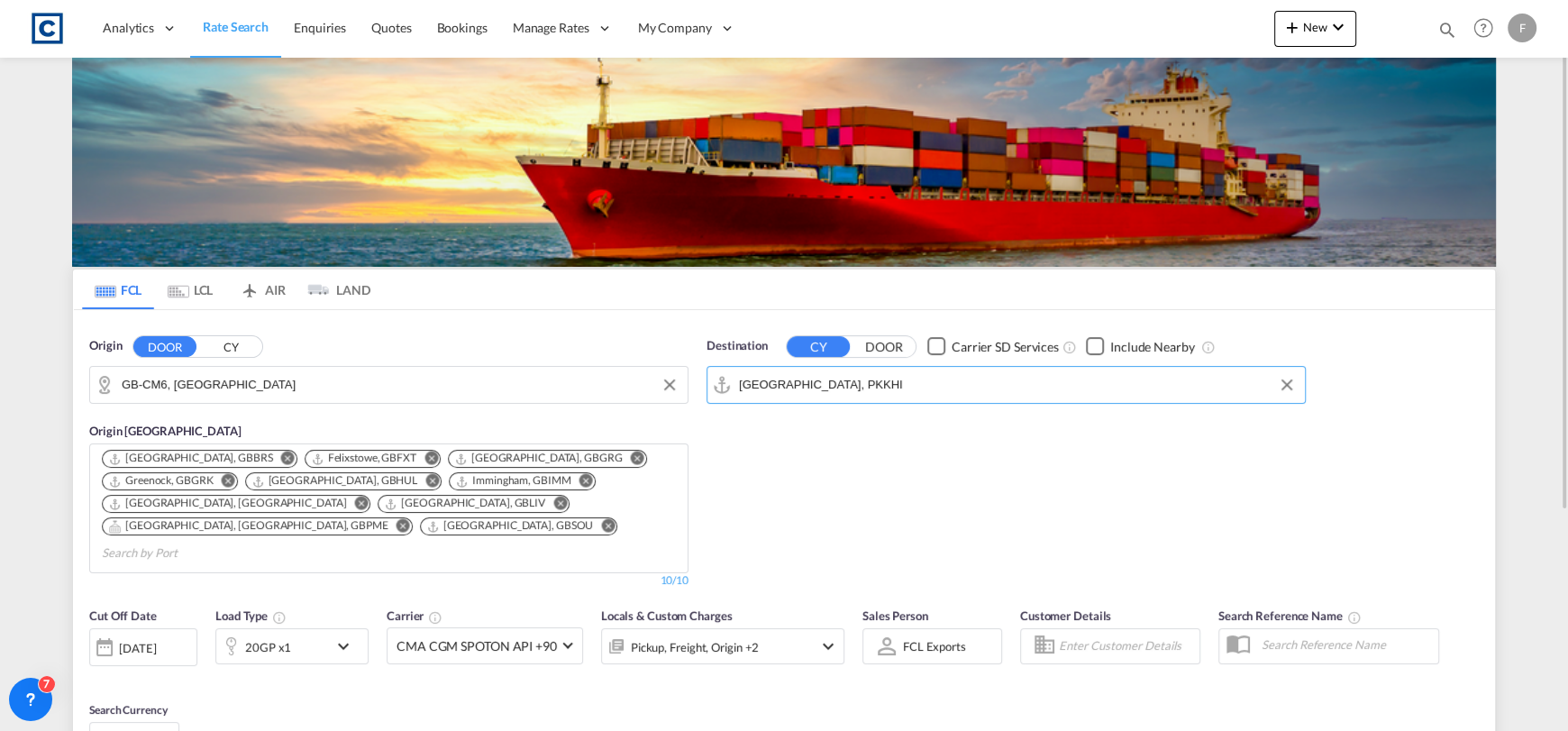
scroll to position [316, 0]
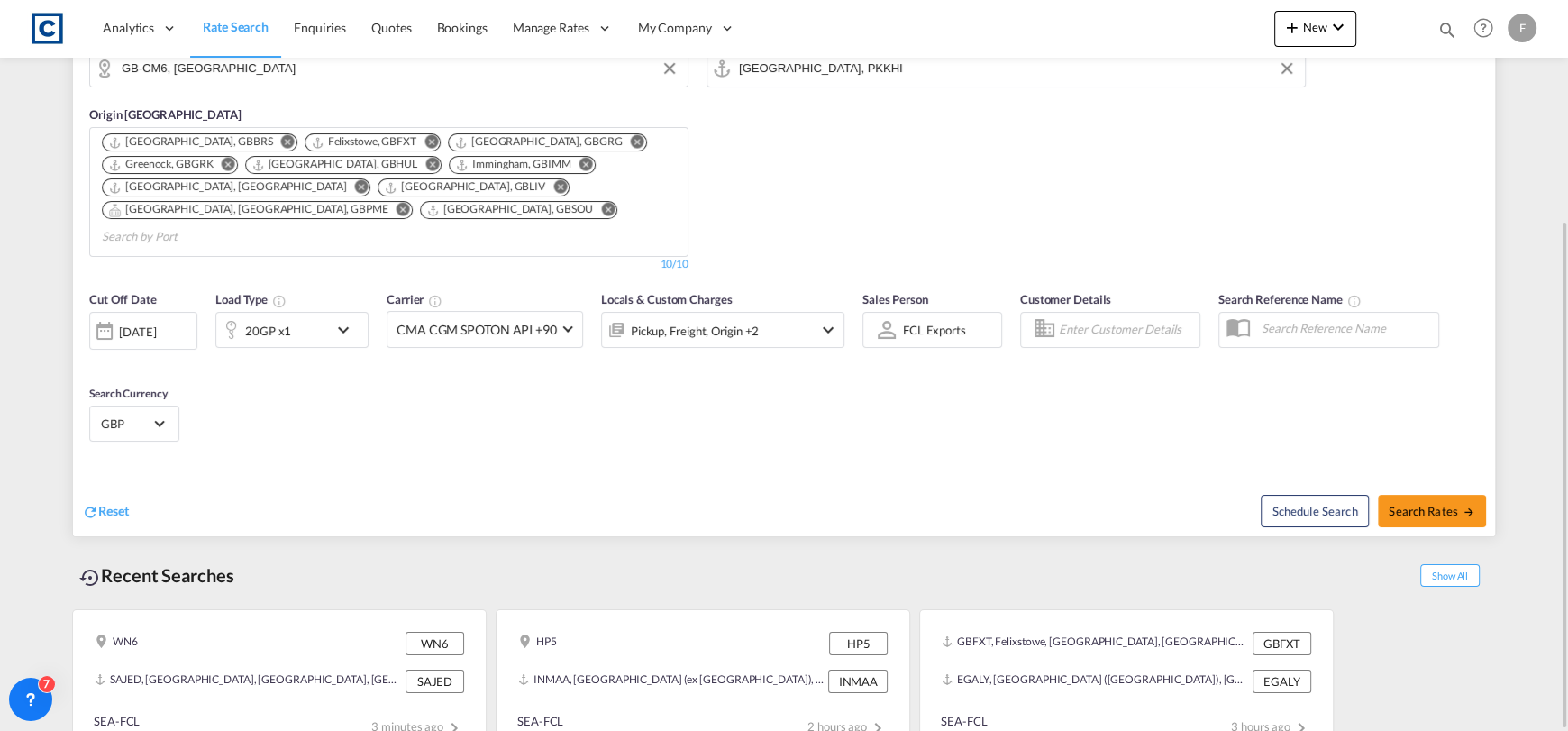
click at [154, 315] on div "[DATE]" at bounding box center [143, 330] width 108 height 38
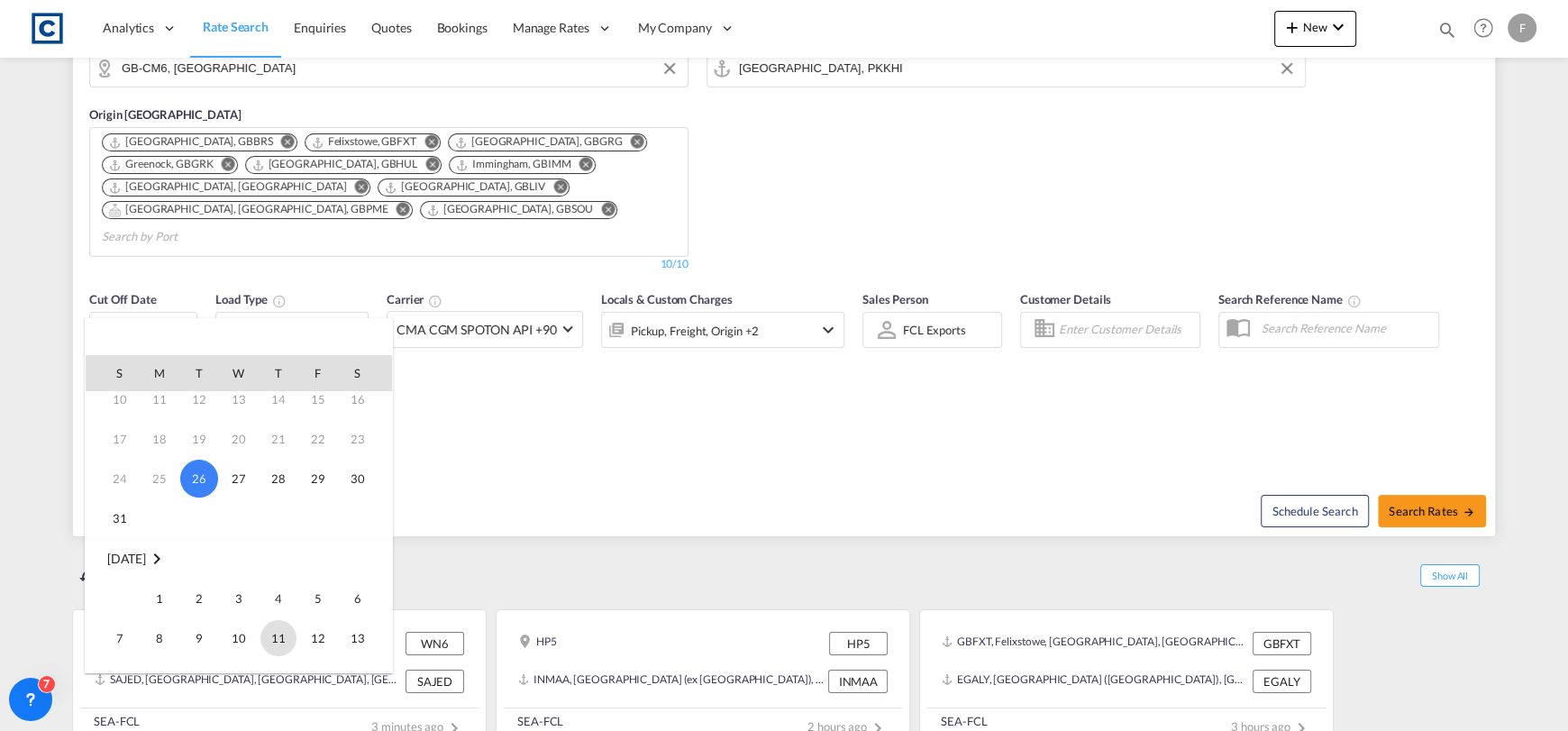
scroll to position [180, 0]
click at [164, 507] on span "1" at bounding box center [159, 510] width 36 height 36
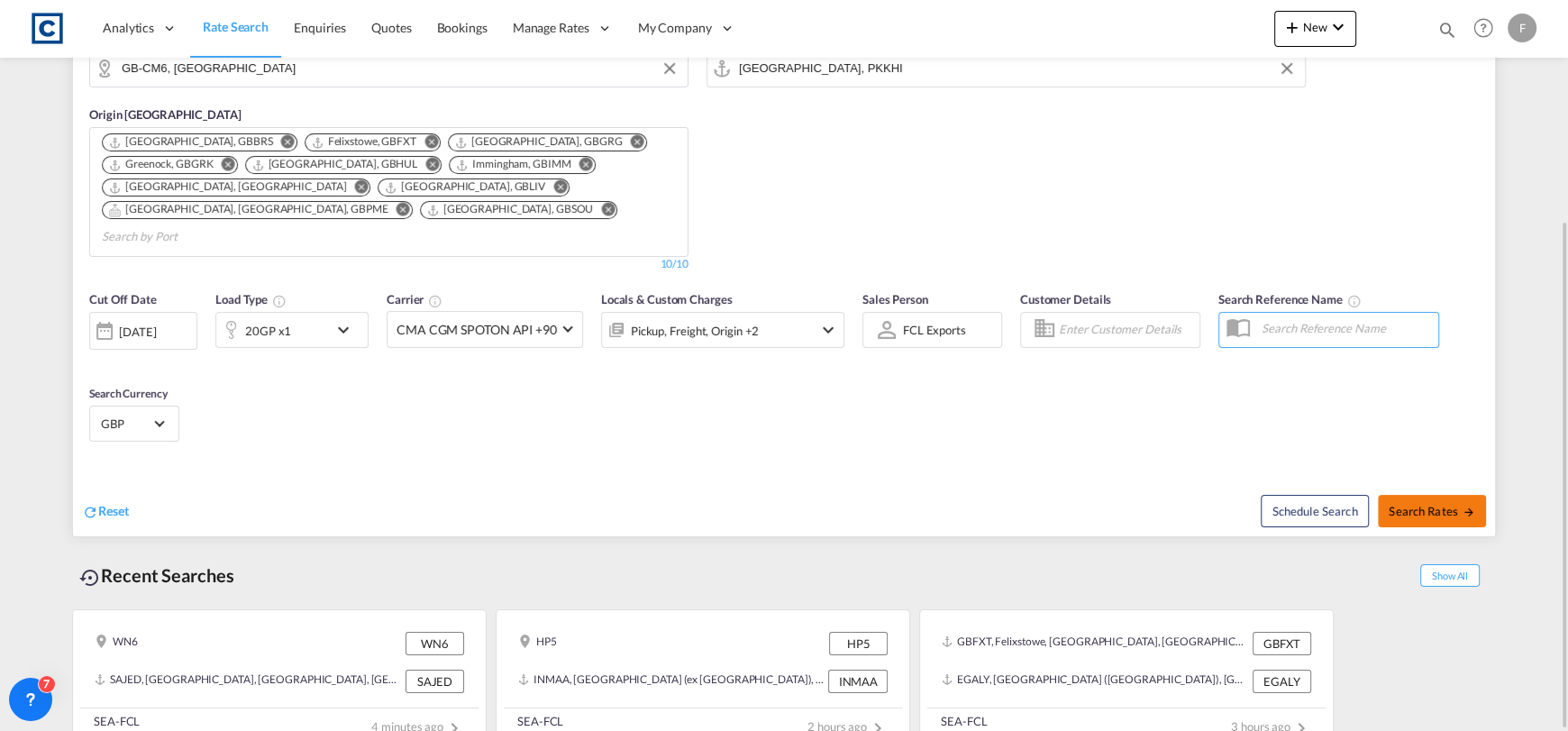
click at [1411, 504] on span "Search Rates" at bounding box center [1431, 511] width 86 height 15
type input "CM6 to PKKHI / [DATE]"
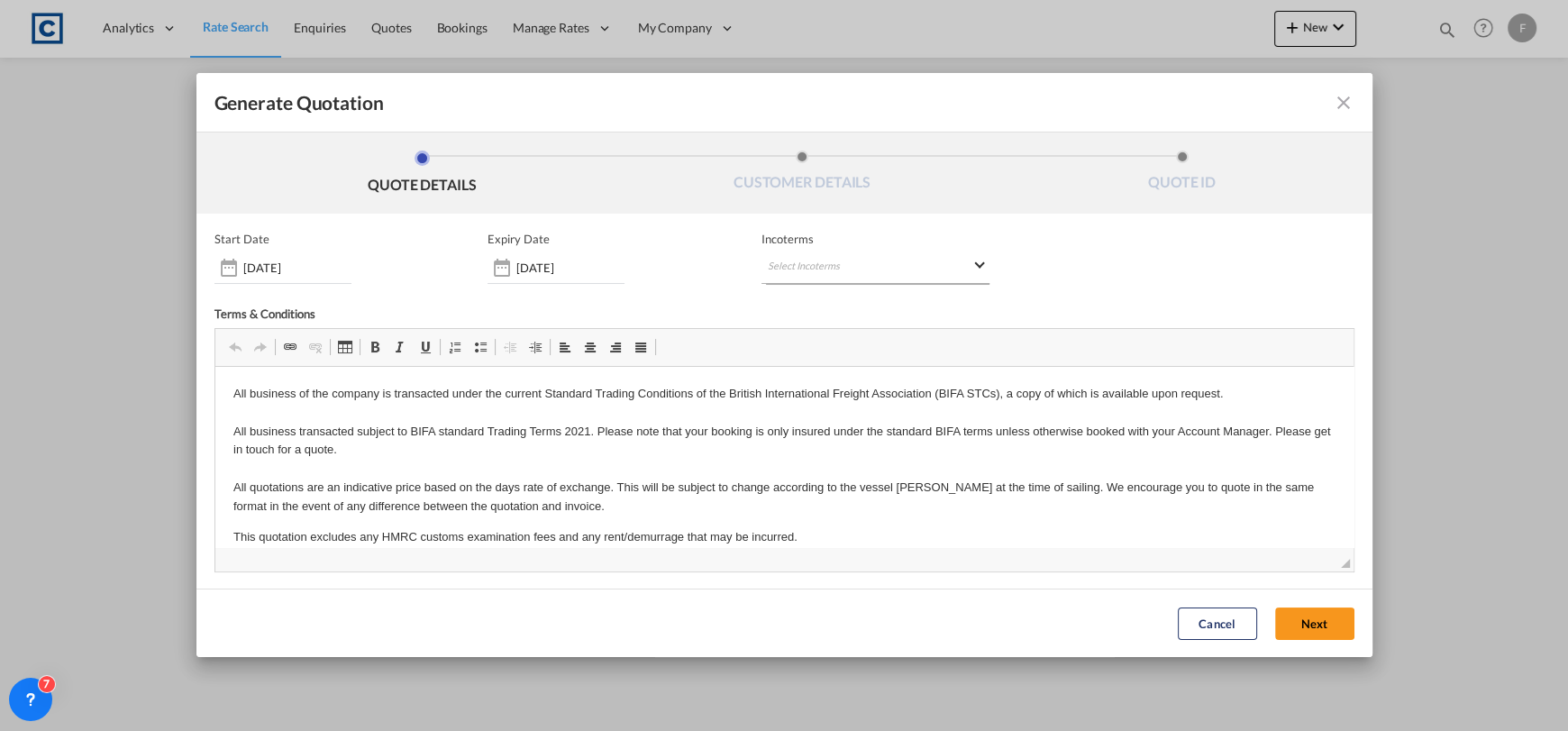
click at [911, 276] on md-select "Select Incoterms DDP - export Delivery Duty Paid DAP - export Delivered at Plac…" at bounding box center [875, 267] width 228 height 32
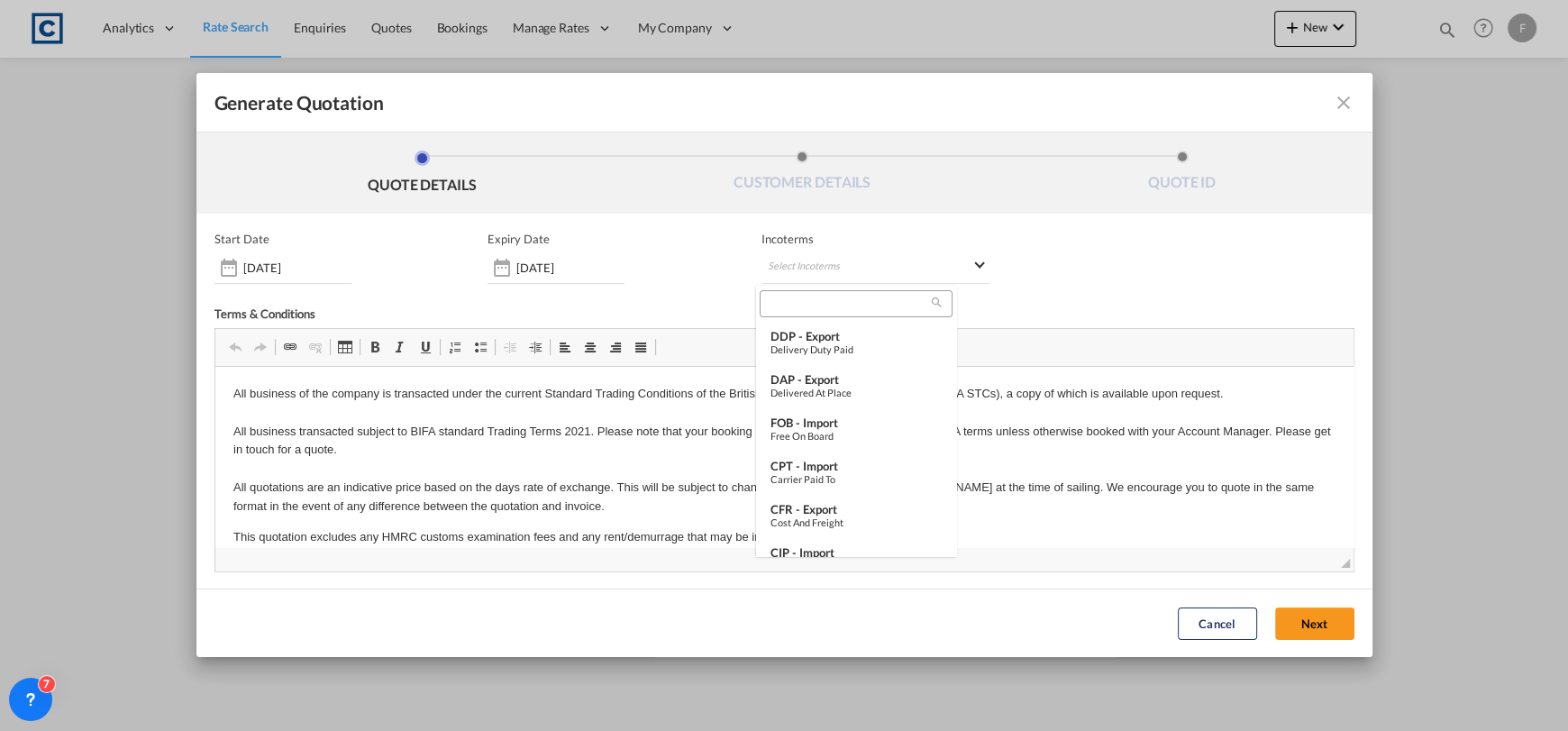
click at [835, 302] on input "search" at bounding box center [848, 303] width 167 height 16
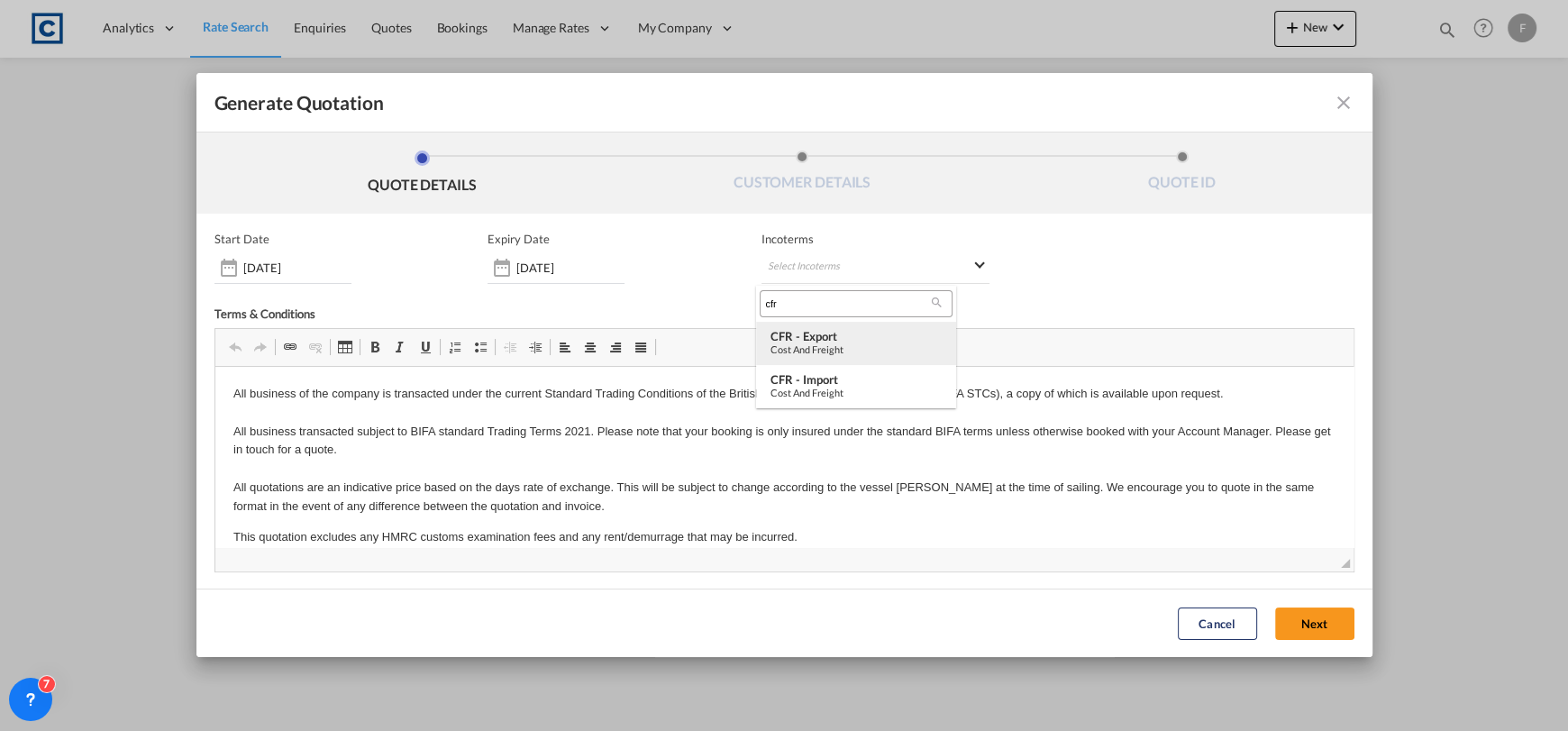
type input "cfr"
click at [864, 344] on div "Cost and Freight" at bounding box center [856, 349] width 172 height 12
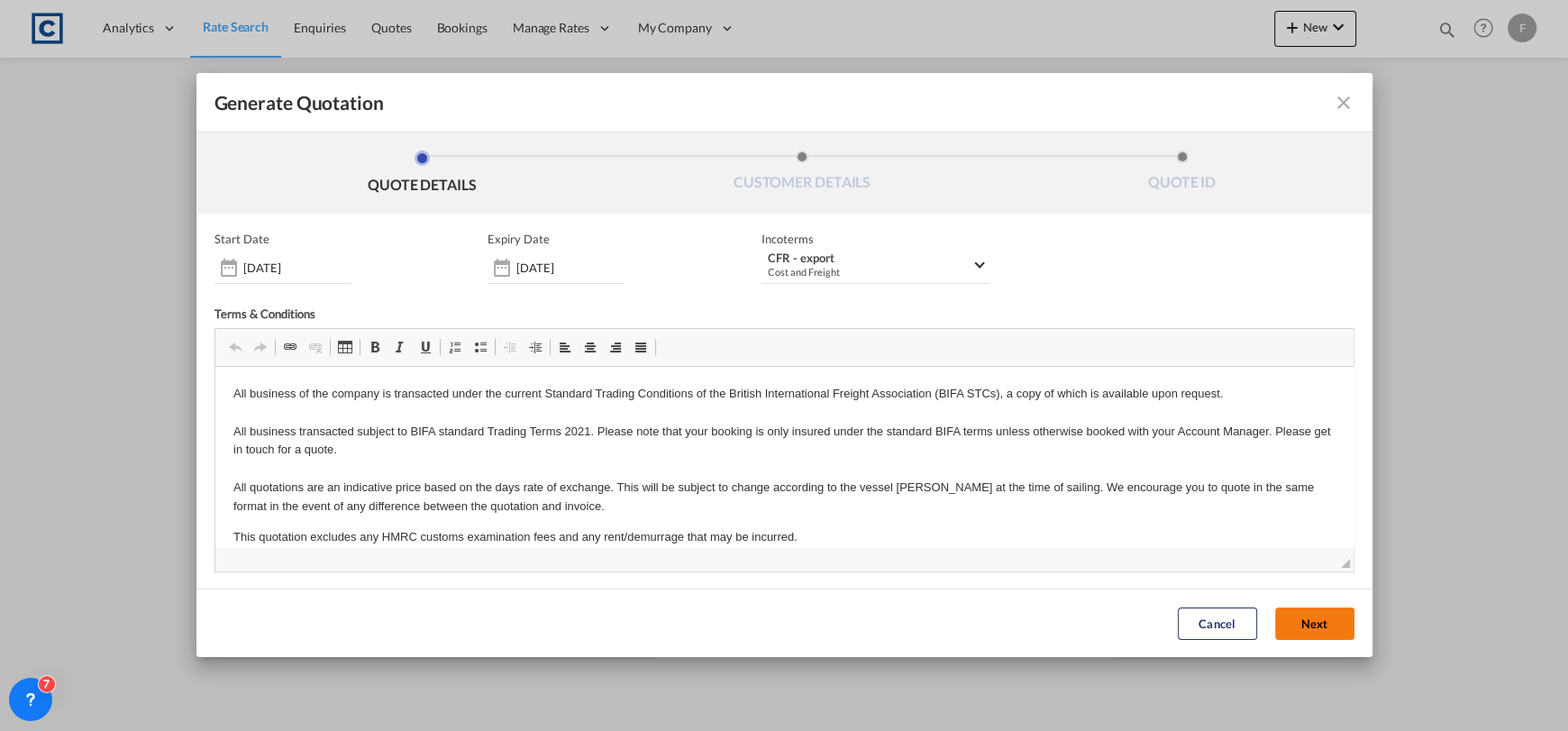
click at [1293, 608] on button "Next" at bounding box center [1315, 623] width 80 height 32
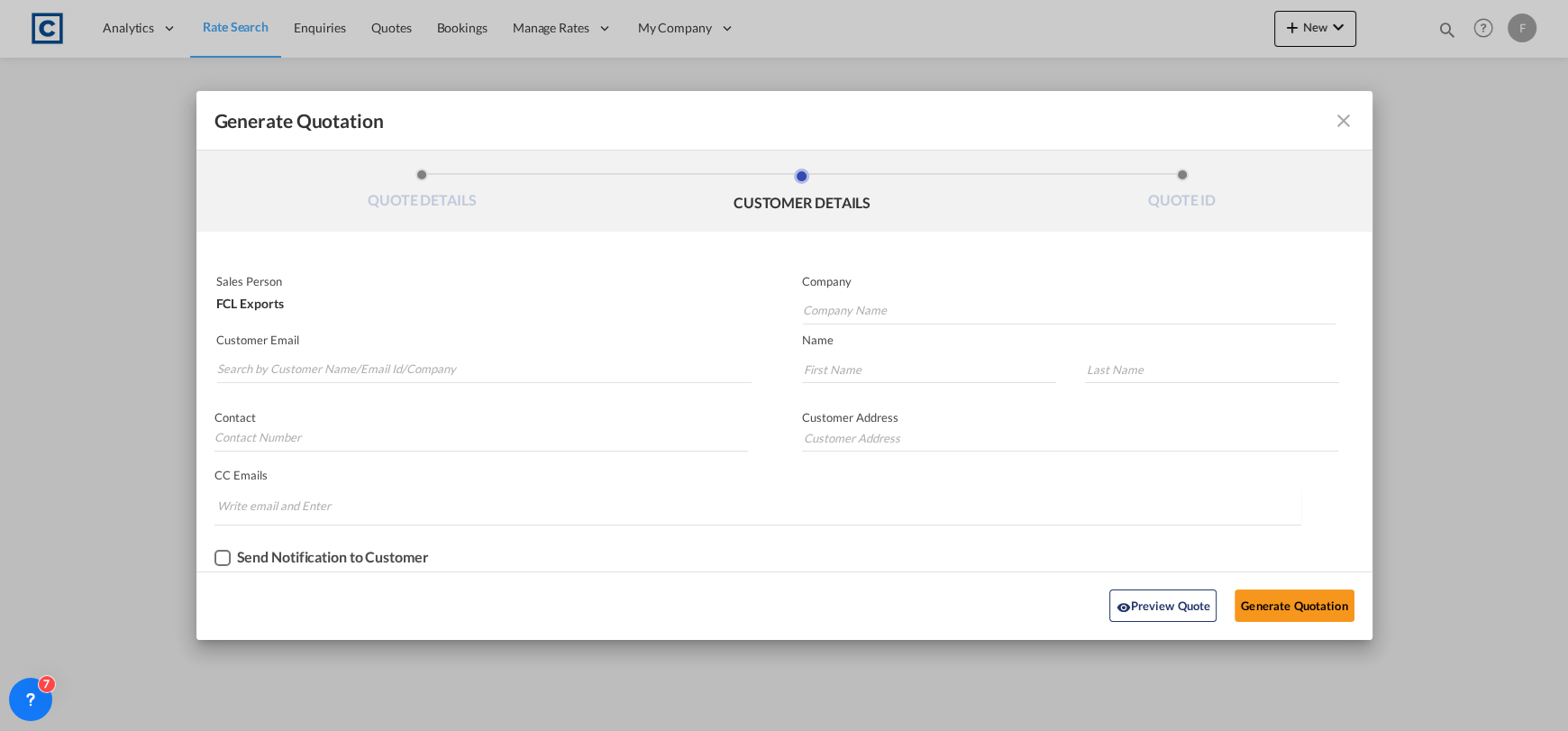
click at [335, 354] on md-autocomplete-wrap "Generate QuotationQUOTE ..." at bounding box center [484, 365] width 536 height 36
click at [351, 378] on input "Search by Customer Name/Email Id/Company" at bounding box center [484, 369] width 535 height 27
type input "[EMAIL_ADDRESS][DOMAIN_NAME]"
click at [821, 366] on input "Generate QuotationQUOTE ..." at bounding box center [929, 369] width 254 height 27
type input "A."
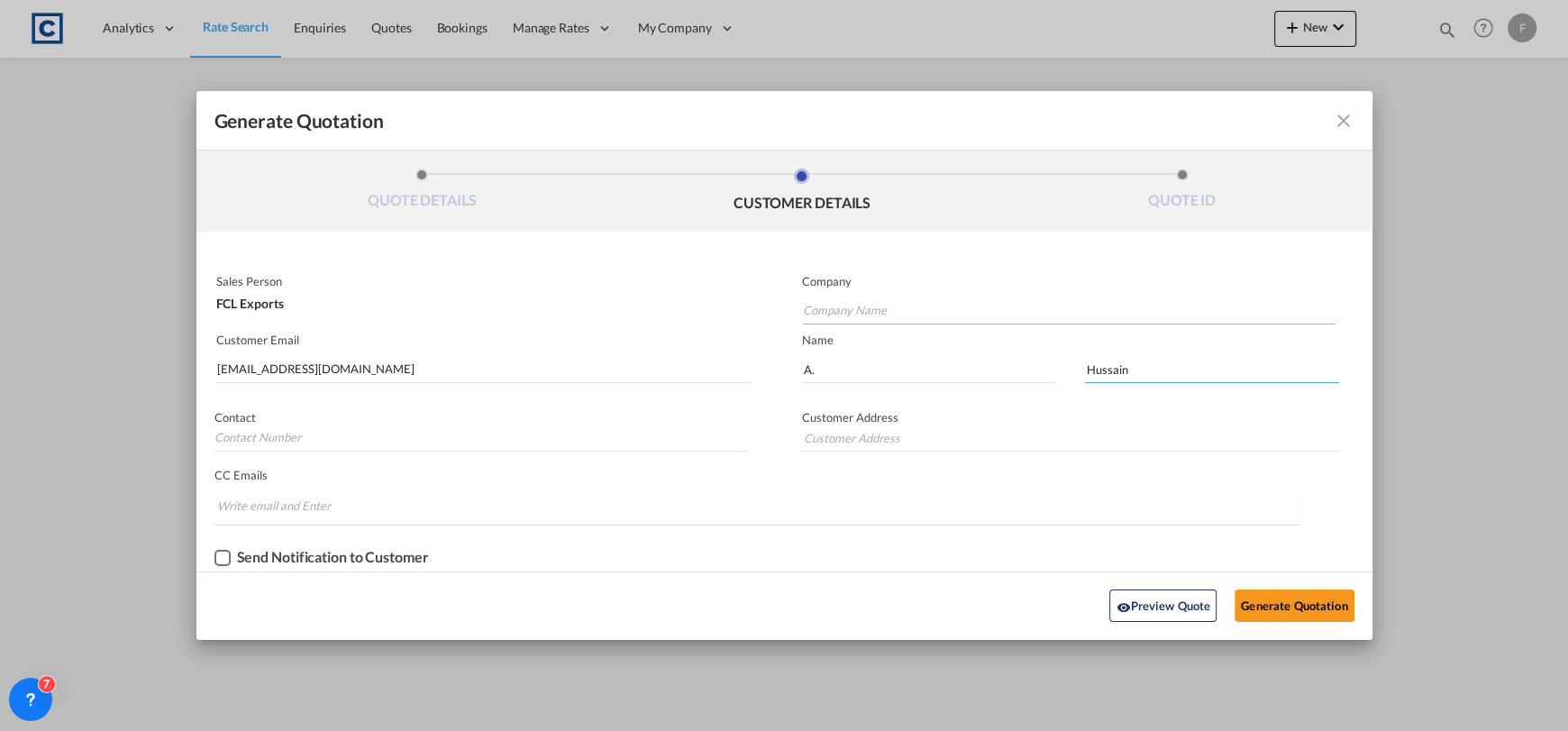
type input "Hussain"
click at [856, 319] on input "Company Name" at bounding box center [1069, 311] width 532 height 27
type input "Asian World Cargo Services"
click at [1313, 602] on button "Generate Quotation" at bounding box center [1294, 606] width 119 height 32
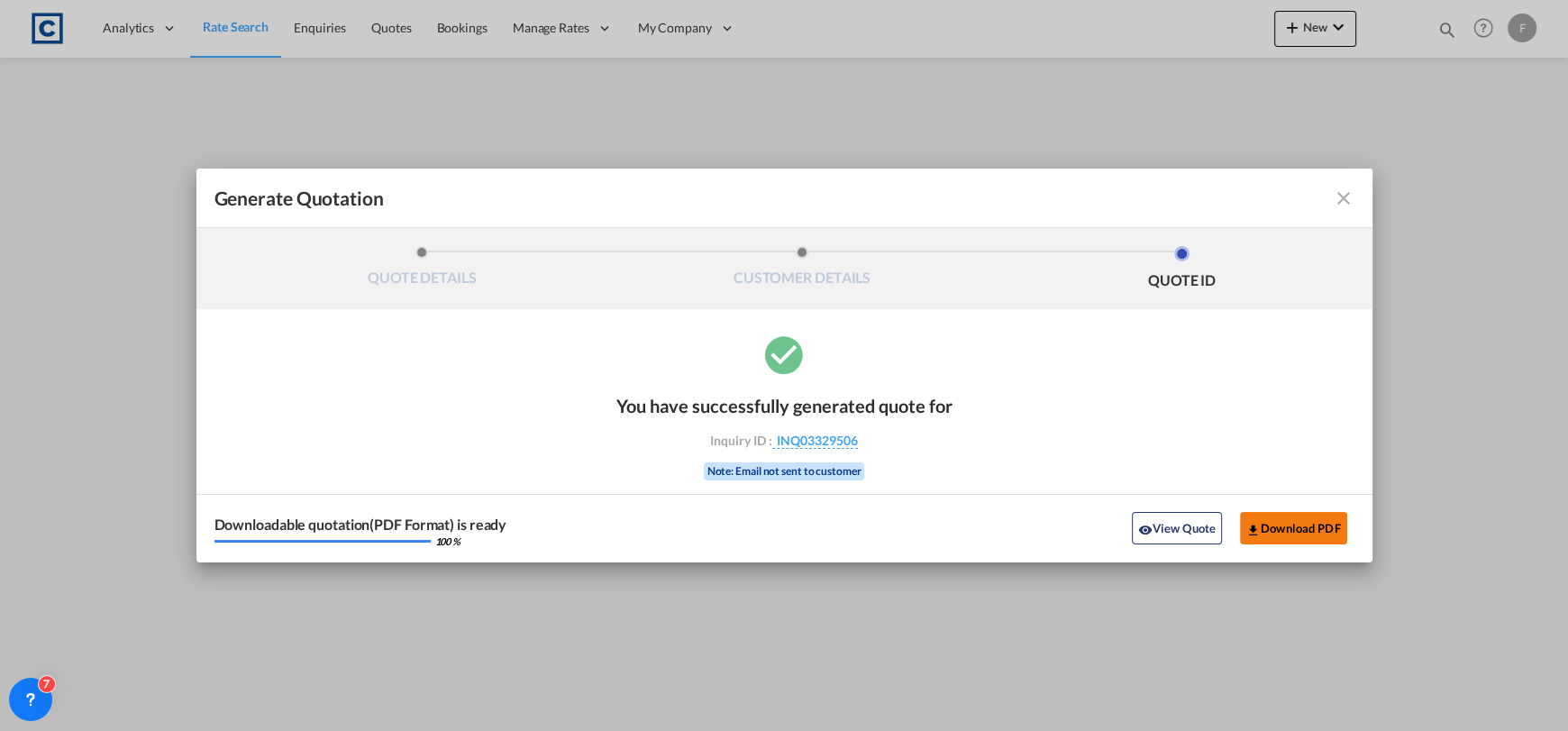
click at [1288, 531] on button "Download PDF" at bounding box center [1294, 528] width 108 height 32
